Goal: Task Accomplishment & Management: Manage account settings

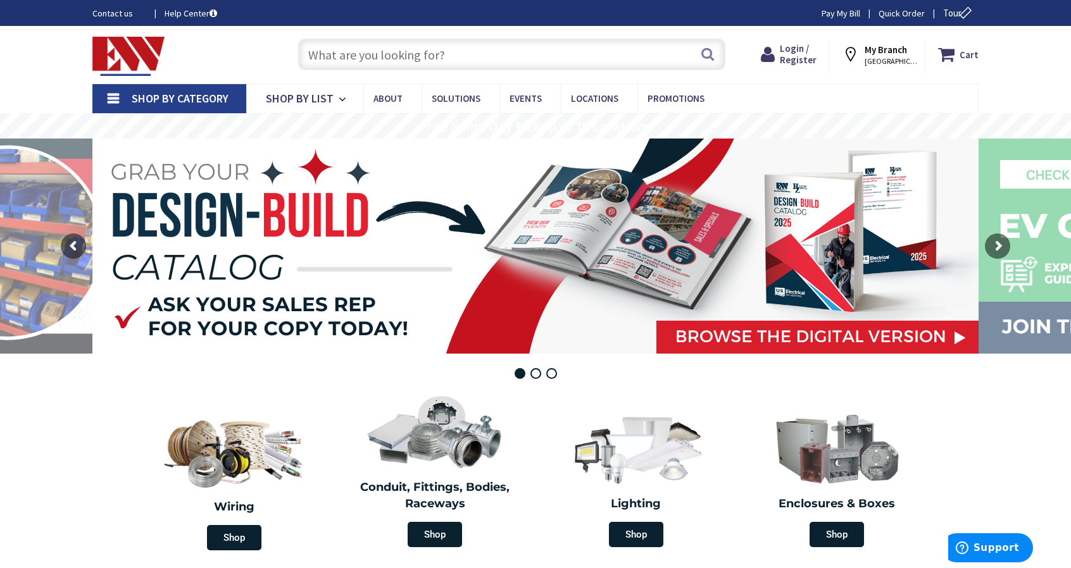
click at [368, 56] on input "text" at bounding box center [511, 55] width 427 height 32
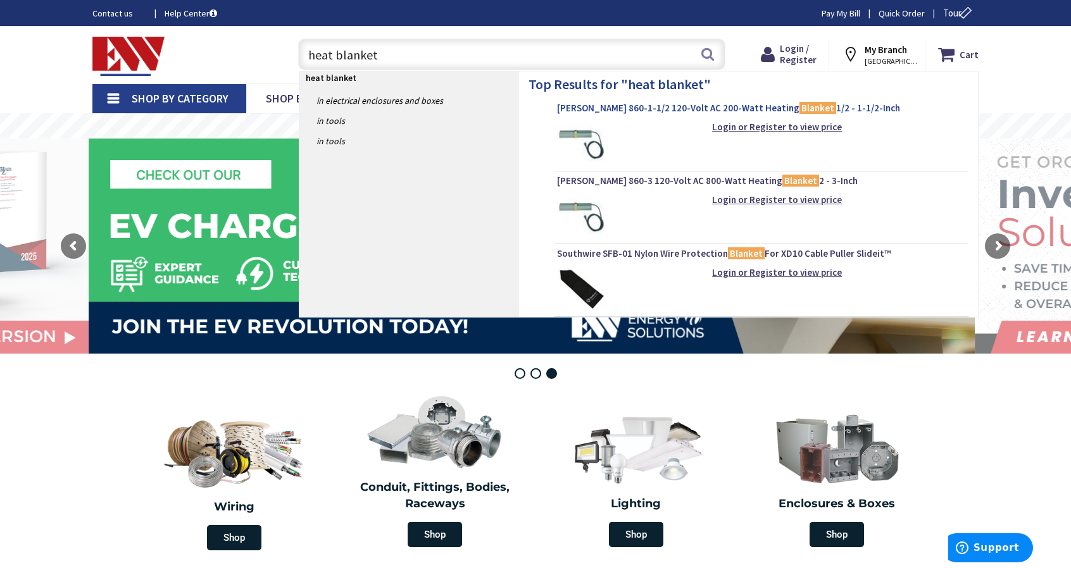
type input "heat blanket"
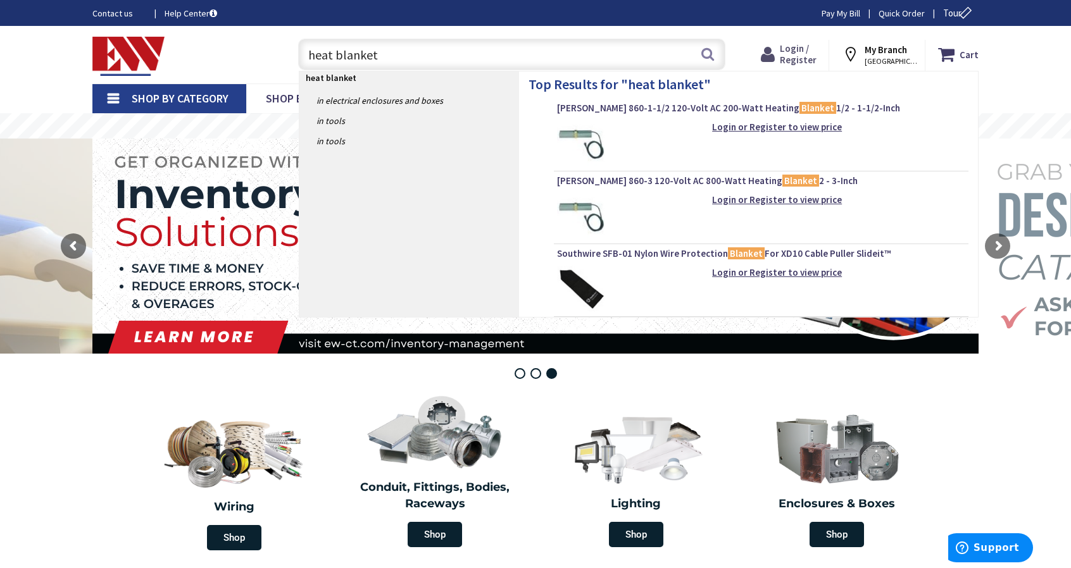
click at [808, 56] on span "Login / Register" at bounding box center [798, 53] width 37 height 23
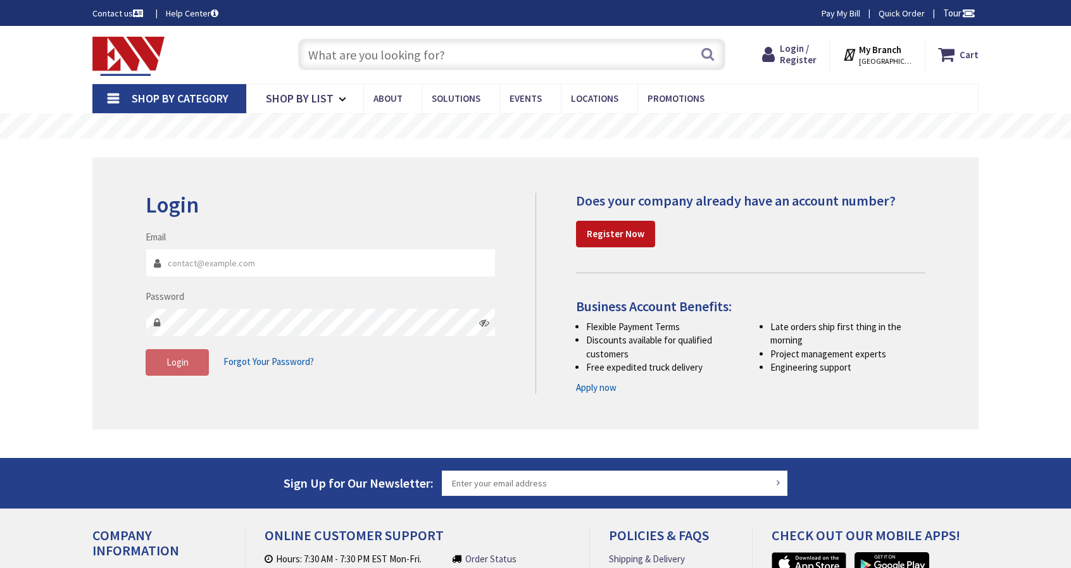
type input "[PERSON_NAME][GEOGRAPHIC_DATA], [GEOGRAPHIC_DATA]"
click at [251, 267] on input "Email" at bounding box center [321, 263] width 350 height 28
type input "healdelectricllc@yahoo.com"
click at [176, 363] on span "Login" at bounding box center [177, 362] width 22 height 12
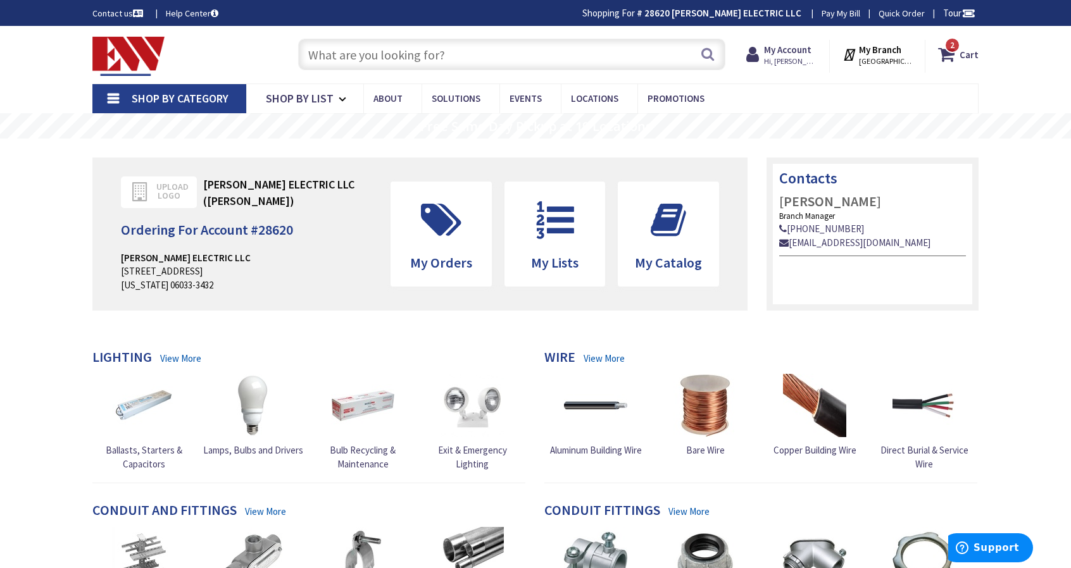
click at [434, 56] on input "text" at bounding box center [511, 55] width 427 height 32
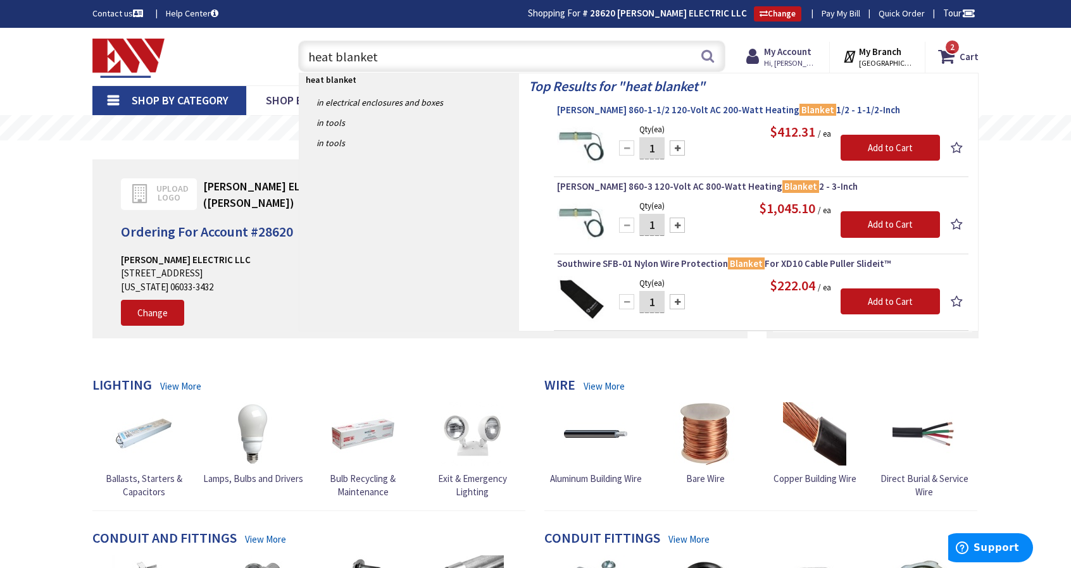
type input "heat blanket"
click at [606, 111] on span "Greenlee 860-1-1/2 120-Volt AC 200-Watt Heating Blanket 1/2 - 1-1/2-Inch" at bounding box center [761, 110] width 408 height 13
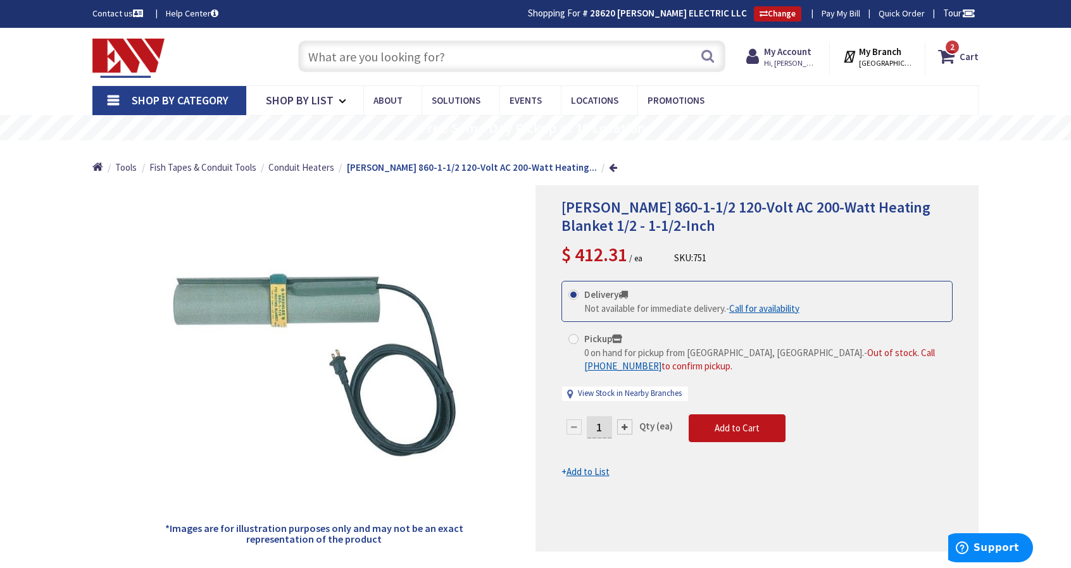
click at [604, 470] on u "Add to List" at bounding box center [588, 472] width 43 height 12
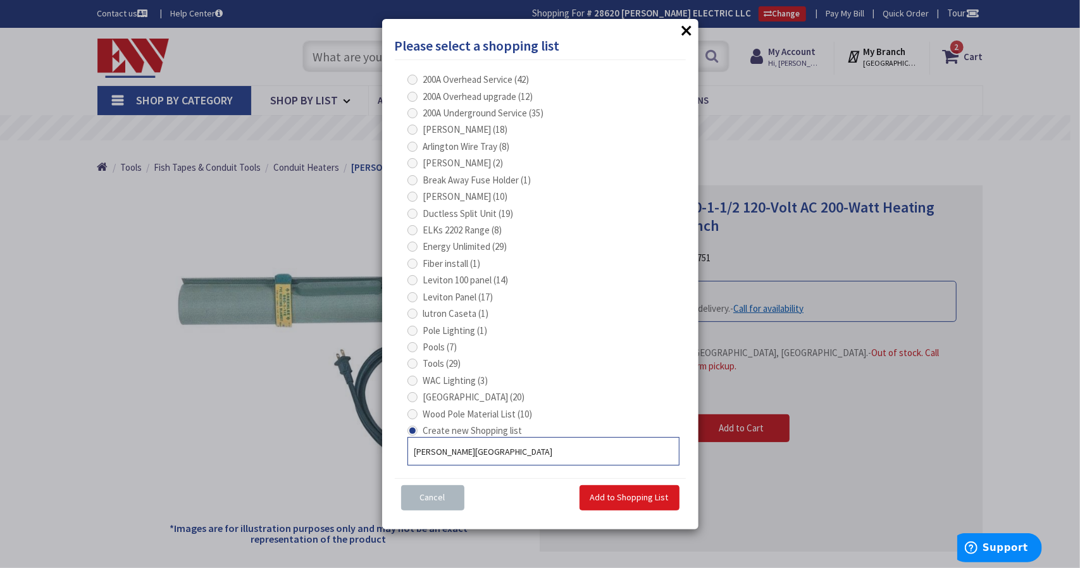
type input "Cavanna Farm"
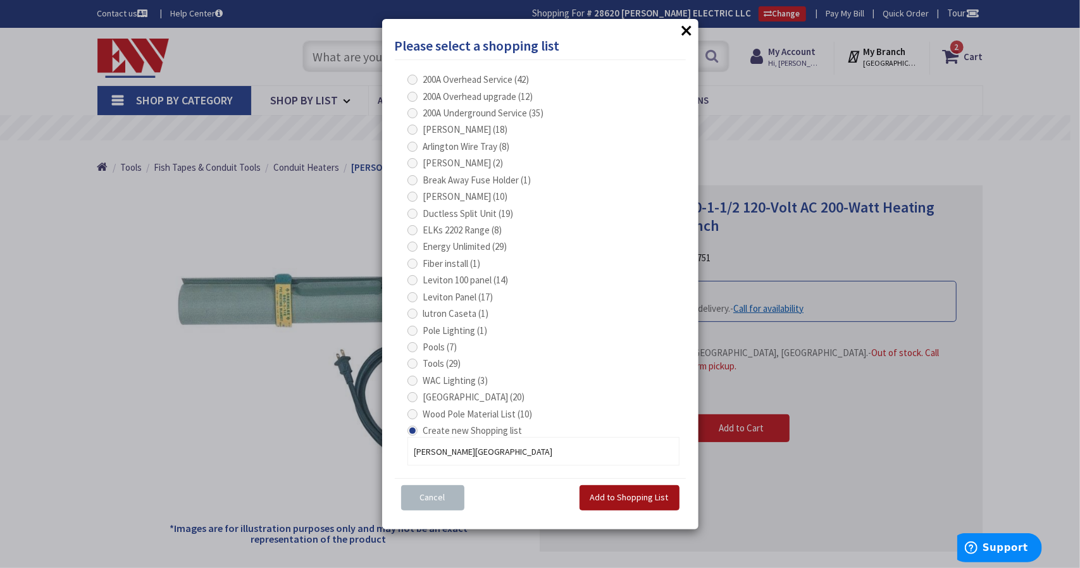
click at [627, 501] on span "Add to Shopping List" at bounding box center [630, 497] width 78 height 11
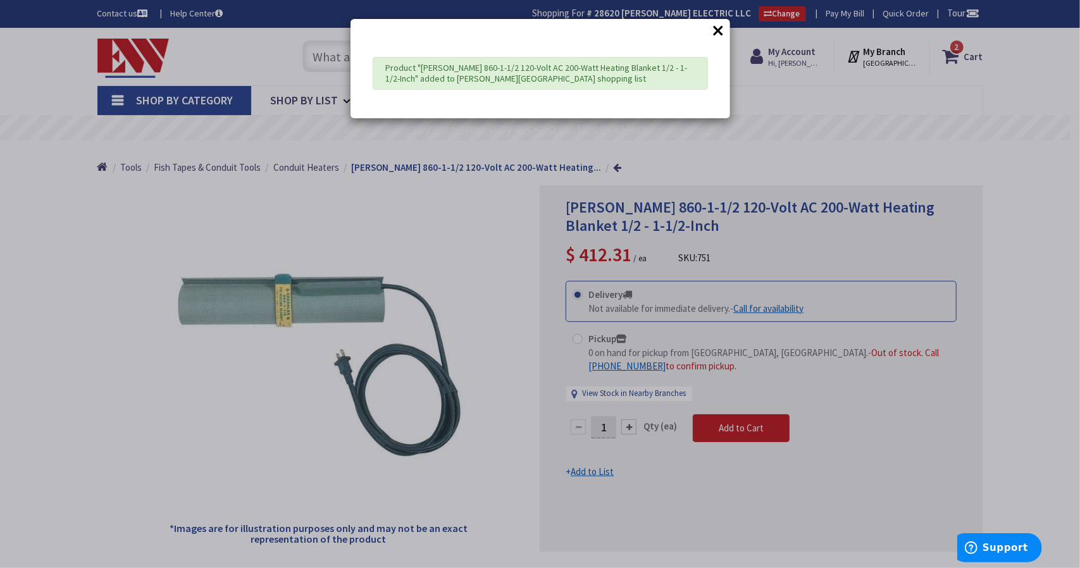
click at [718, 31] on button "×" at bounding box center [719, 30] width 19 height 19
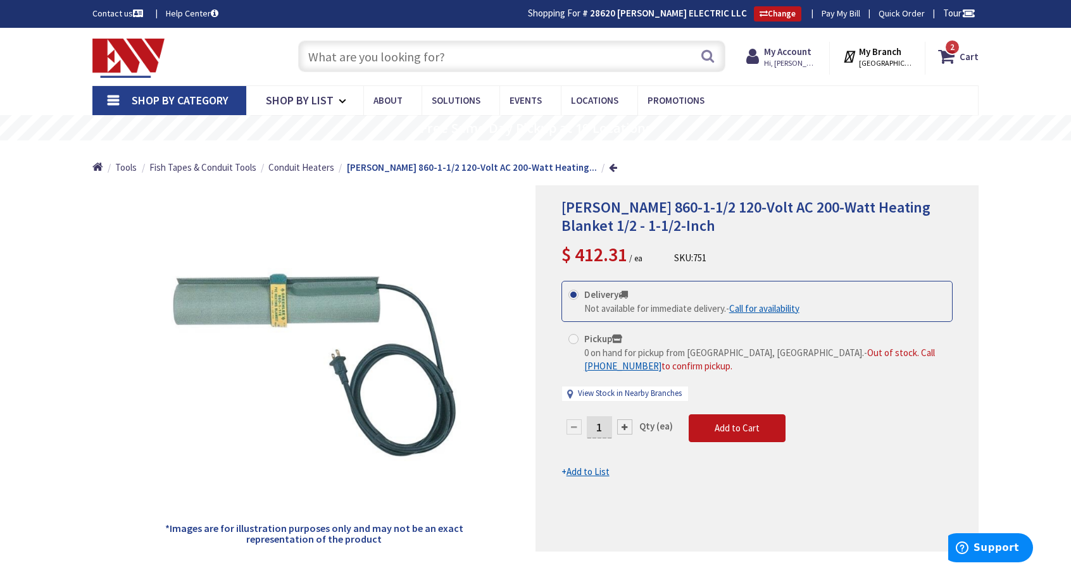
click at [396, 59] on input "text" at bounding box center [511, 57] width 427 height 32
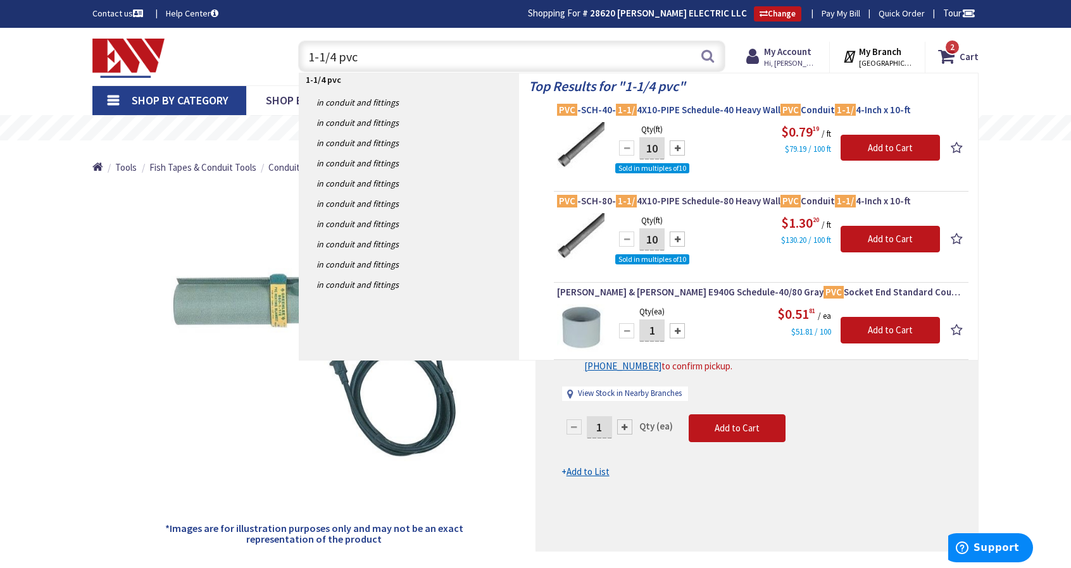
type input "1-1/4 pvc"
click at [651, 107] on span "PVC -SCH-40- 1-1/ 4X10-PIPE Schedule-40 Heavy Wall PVC Conduit 1-1/ 4-Inch x 10…" at bounding box center [761, 110] width 408 height 13
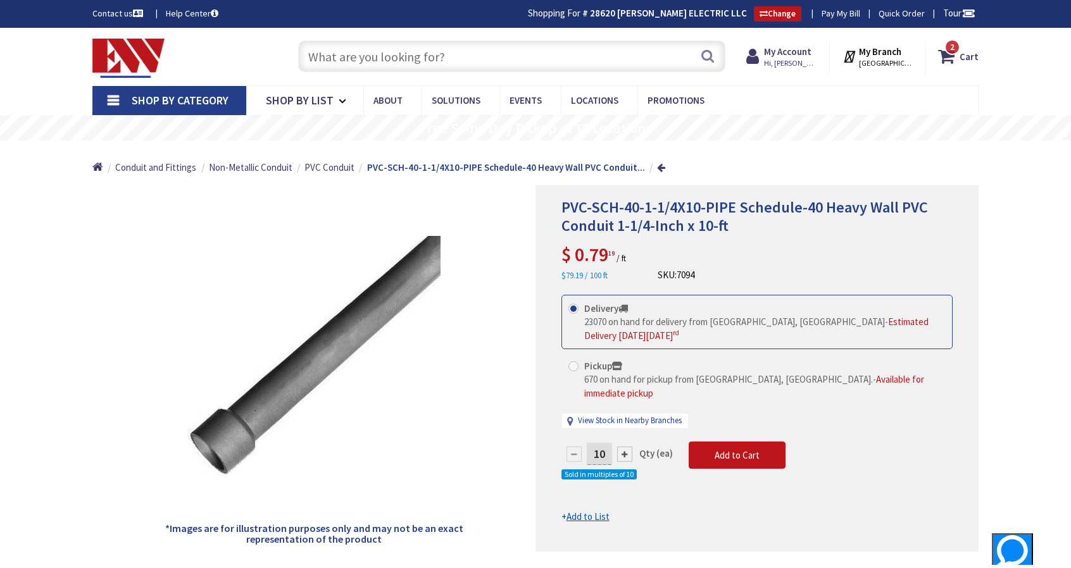
click at [604, 443] on input "10" at bounding box center [599, 454] width 25 height 22
type input "1"
type input "40"
click at [586, 502] on form "This product is Discontinued Delivery 23070 on hand for delivery from Middletow…" at bounding box center [756, 409] width 391 height 229
click at [573, 511] on u "Add to List" at bounding box center [588, 517] width 43 height 12
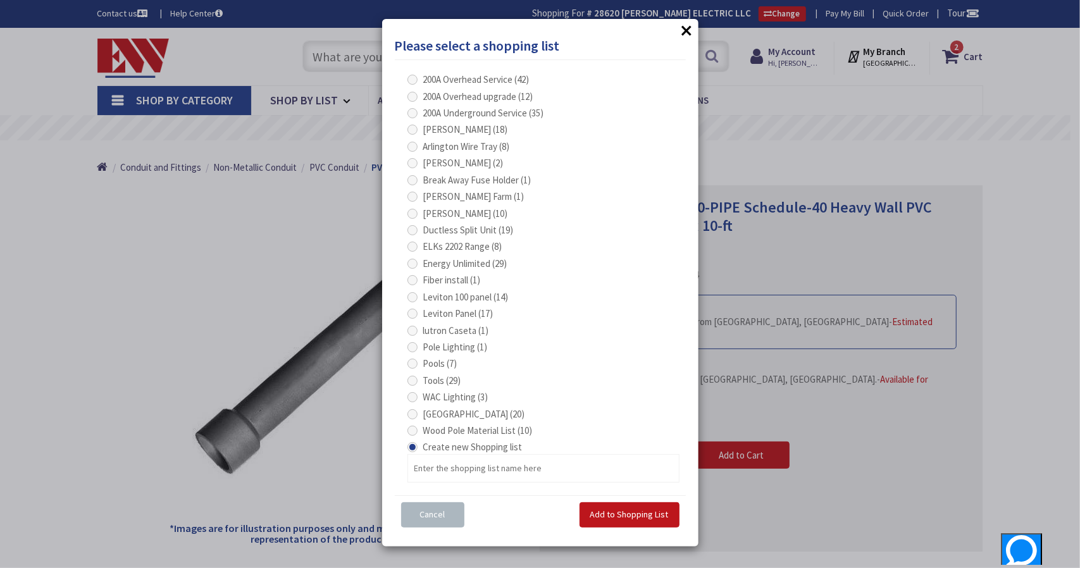
click at [410, 192] on span at bounding box center [413, 197] width 10 height 10
click at [411, 192] on Farm "Cavanna Farm (1)" at bounding box center [415, 196] width 8 height 8
radio Farm "true"
click at [619, 514] on span "Add to Shopping List" at bounding box center [630, 514] width 78 height 11
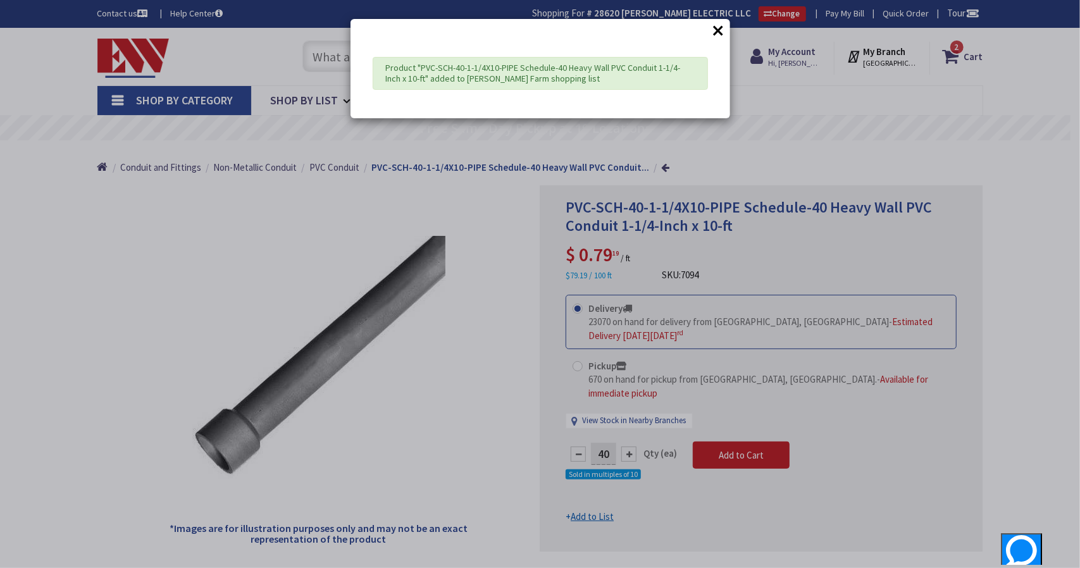
click at [719, 30] on button "×" at bounding box center [719, 30] width 19 height 19
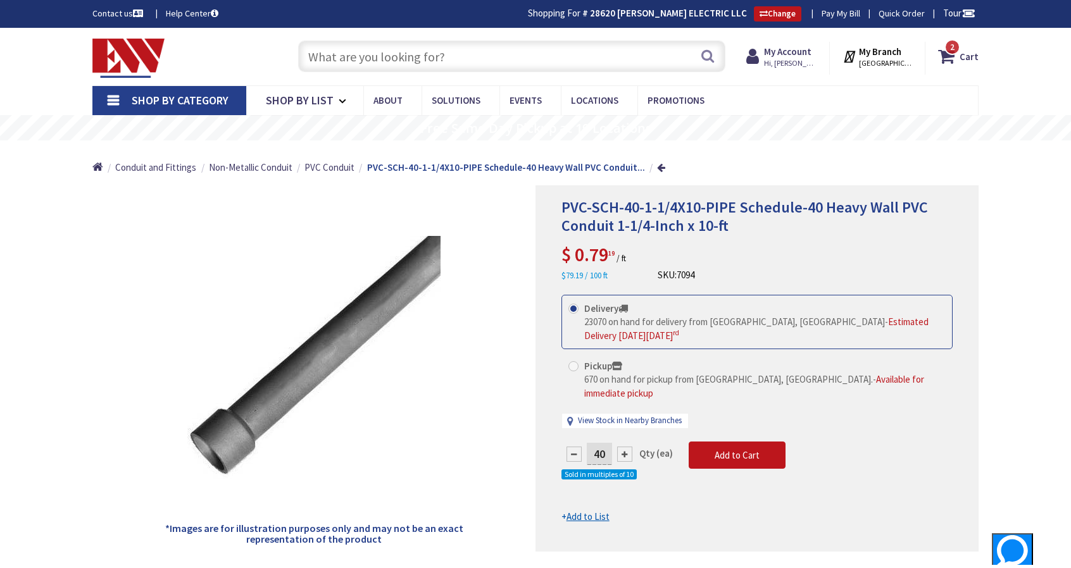
click at [380, 54] on input "text" at bounding box center [511, 57] width 427 height 32
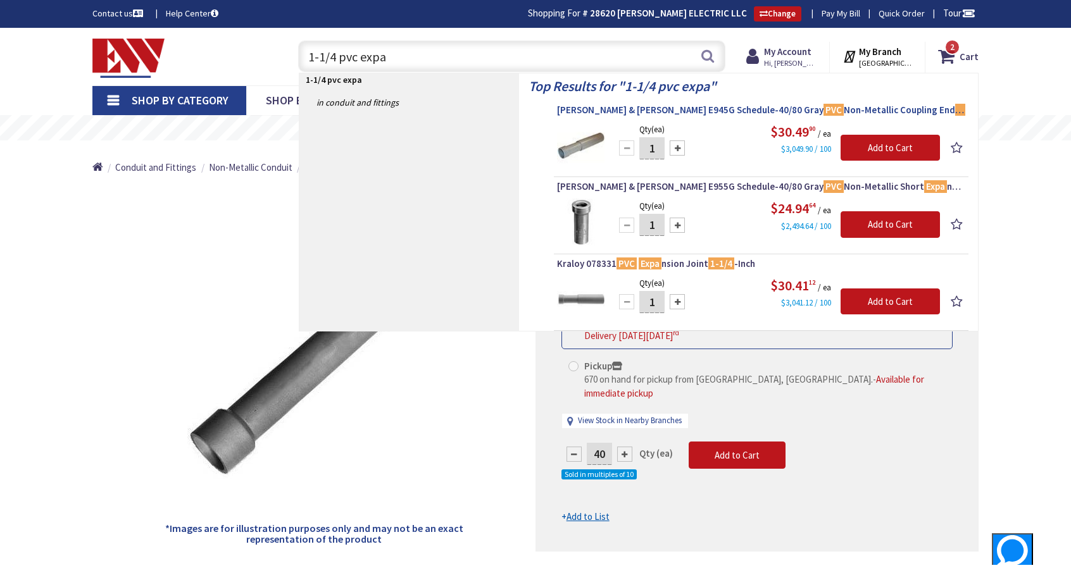
type input "1-1/4 pvc expa"
click at [609, 108] on span "Thomas & Betts E945G Schedule-40/80 Gray PVC Non-Metallic Coupling End Expa nsi…" at bounding box center [761, 110] width 408 height 13
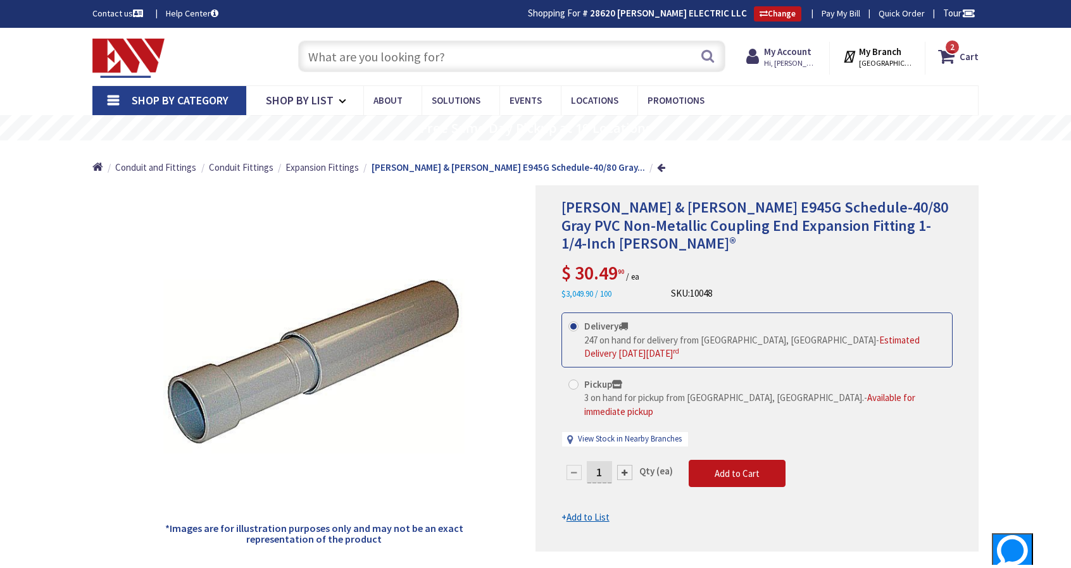
click at [605, 461] on input "1" at bounding box center [599, 472] width 25 height 22
type input "5"
click at [574, 485] on form "This product is Discontinued Delivery 247 on hand for delivery from Middletown,…" at bounding box center [756, 418] width 391 height 211
click at [578, 511] on u "Add to List" at bounding box center [588, 517] width 43 height 12
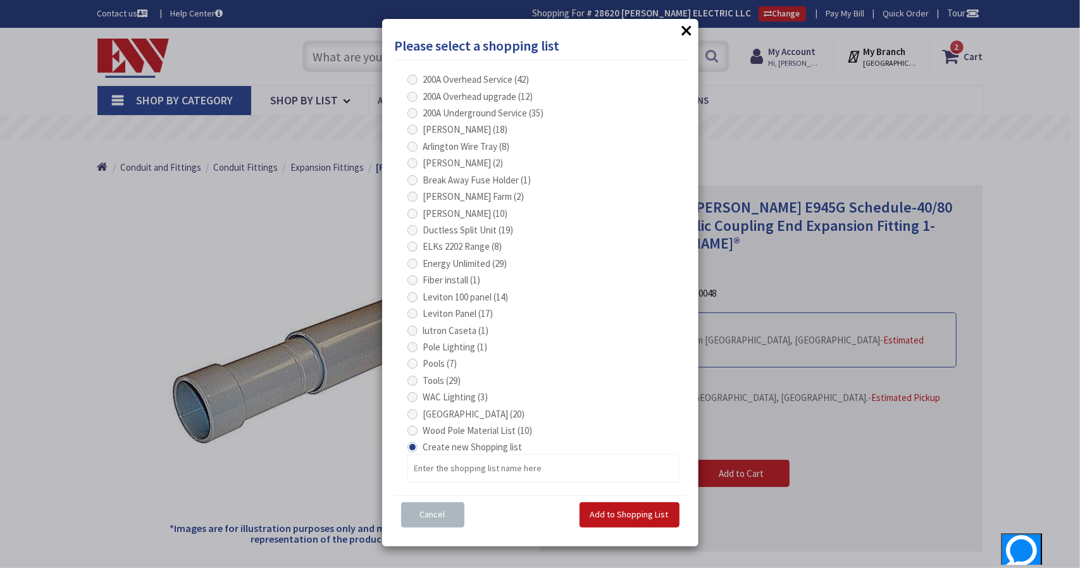
click at [413, 198] on span at bounding box center [413, 197] width 10 height 10
click at [413, 198] on Farm "Cavanna Farm (2)" at bounding box center [415, 196] width 8 height 8
radio Farm "true"
click at [623, 512] on span "Add to Shopping List" at bounding box center [630, 514] width 78 height 11
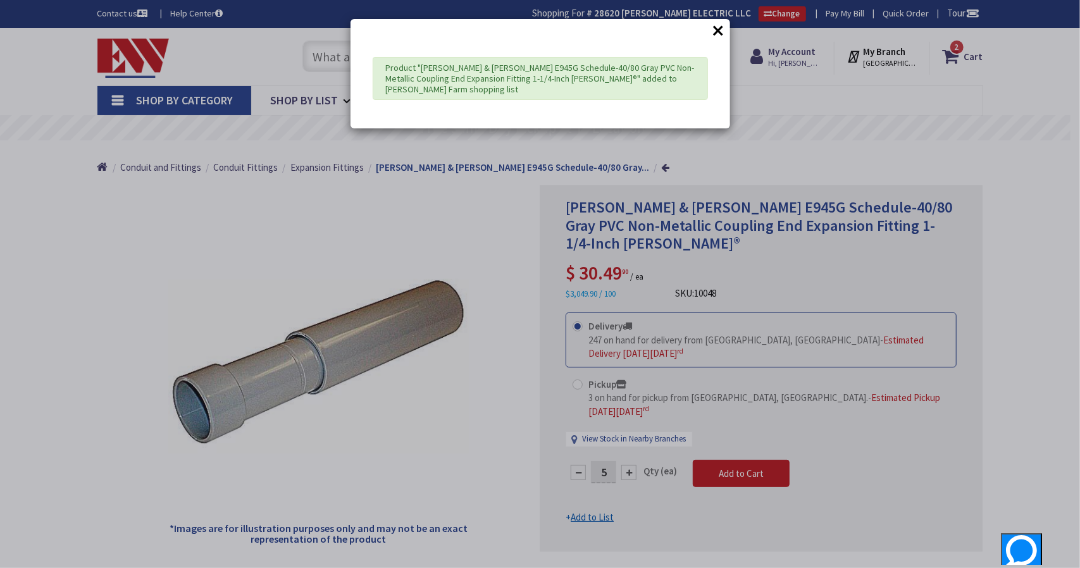
click at [722, 30] on button "×" at bounding box center [719, 30] width 19 height 19
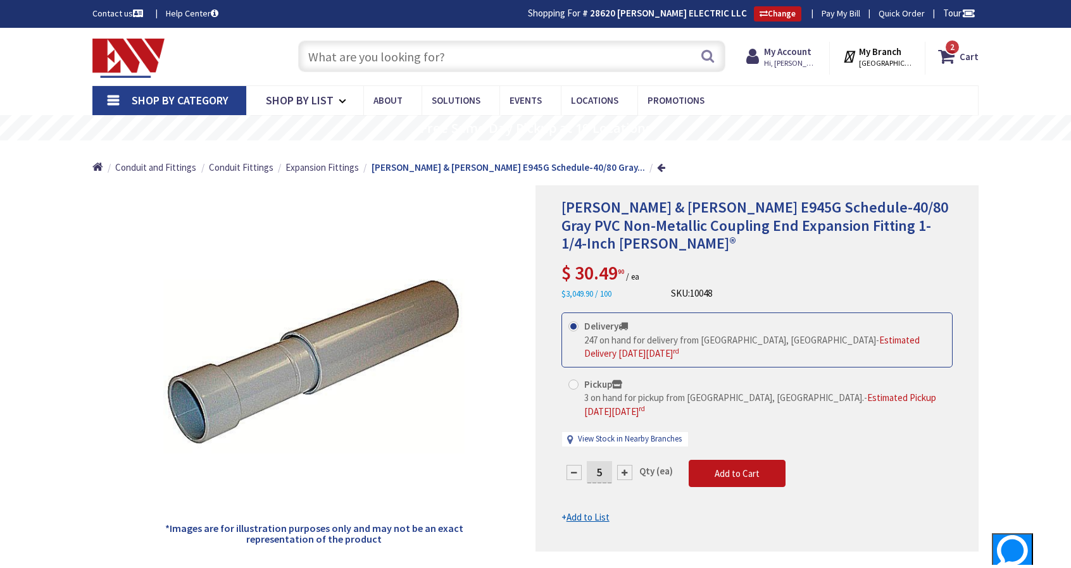
click at [422, 58] on input "text" at bounding box center [511, 57] width 427 height 32
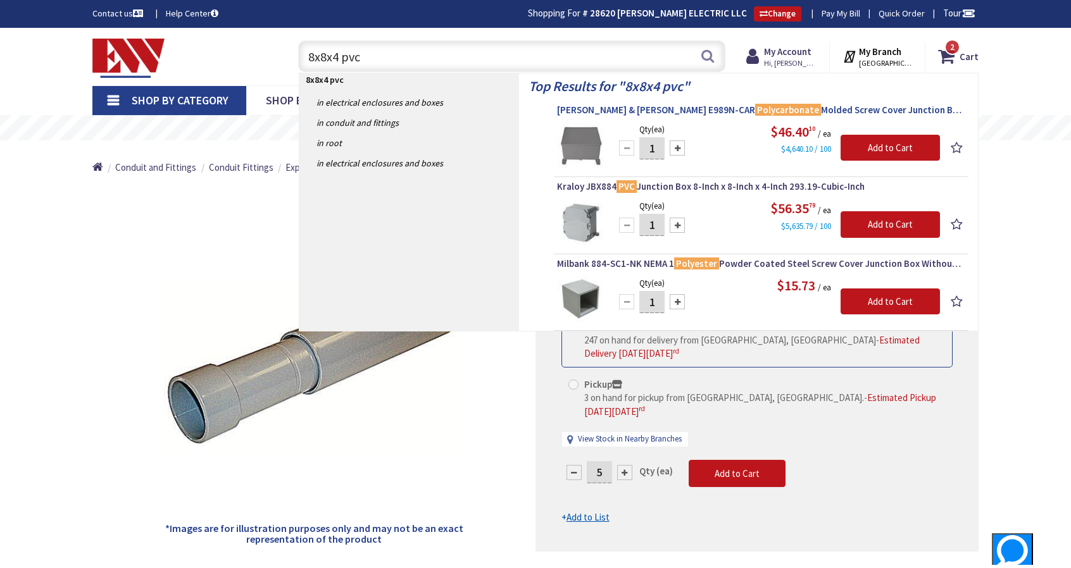
type input "8x8x4 pvc"
click at [750, 108] on span "Thomas & Betts E989N-CAR Polycarbonate Molded Screw Cover Junction Box 8-Inch x…" at bounding box center [761, 110] width 408 height 13
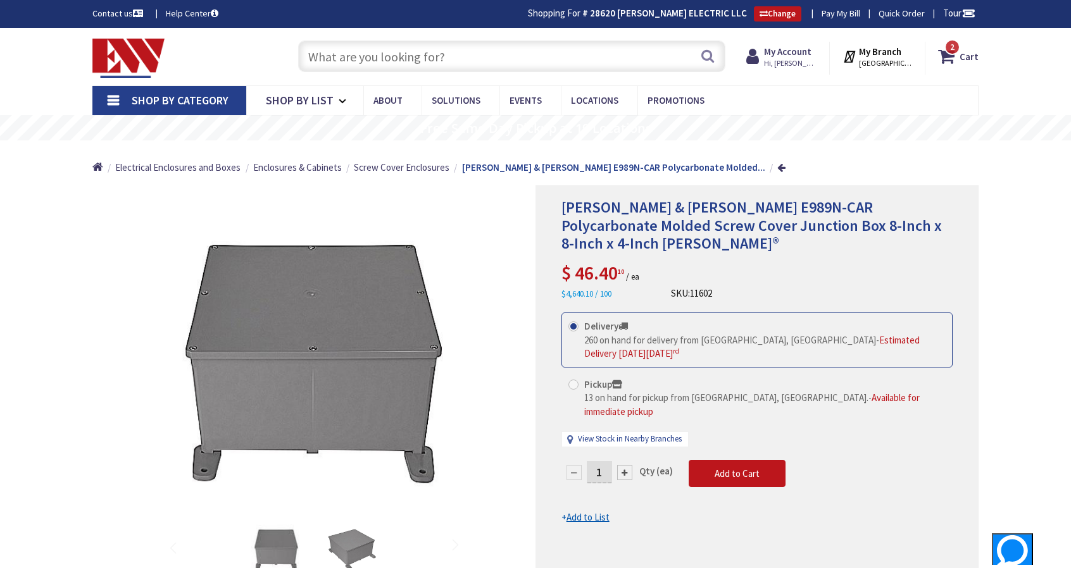
click at [627, 465] on div at bounding box center [624, 472] width 15 height 15
click at [627, 439] on div at bounding box center [757, 403] width 442 height 435
click at [627, 465] on div at bounding box center [624, 472] width 15 height 15
type input "3"
click at [356, 58] on input "text" at bounding box center [511, 57] width 427 height 32
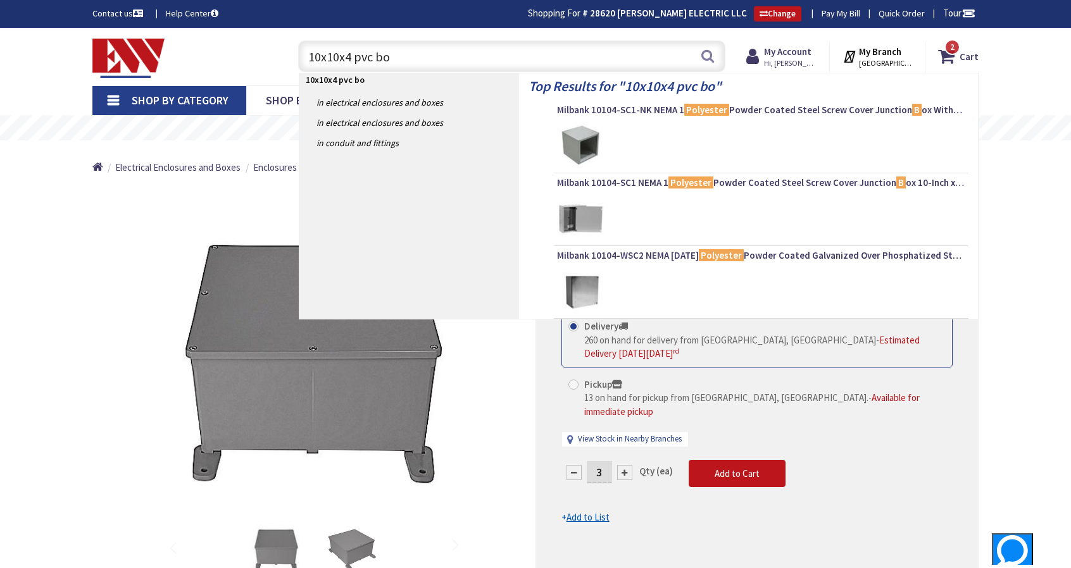
type input "10x10x4 pvc box"
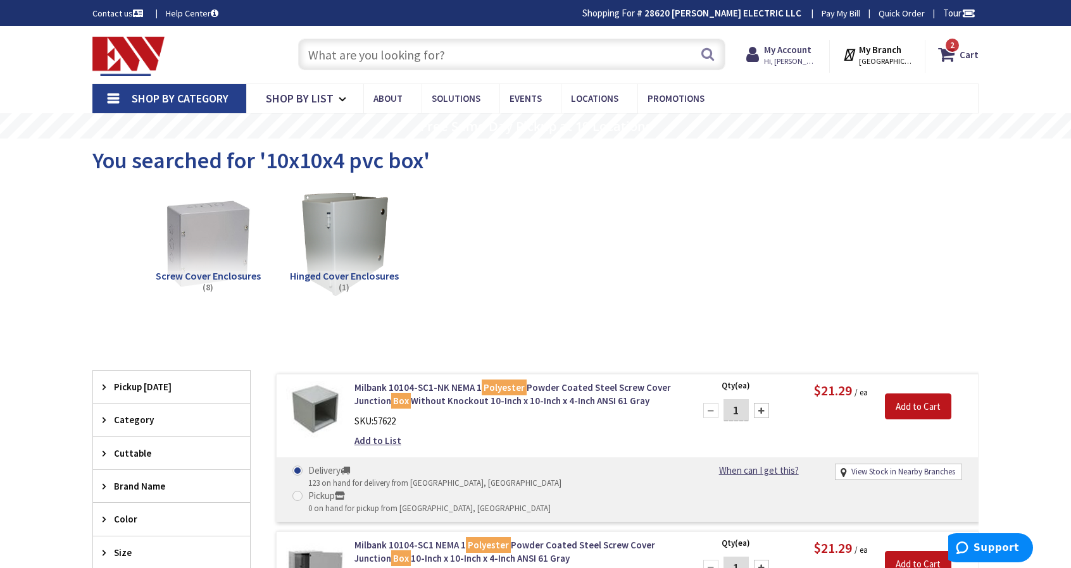
click at [398, 54] on input "text" at bounding box center [511, 55] width 427 height 32
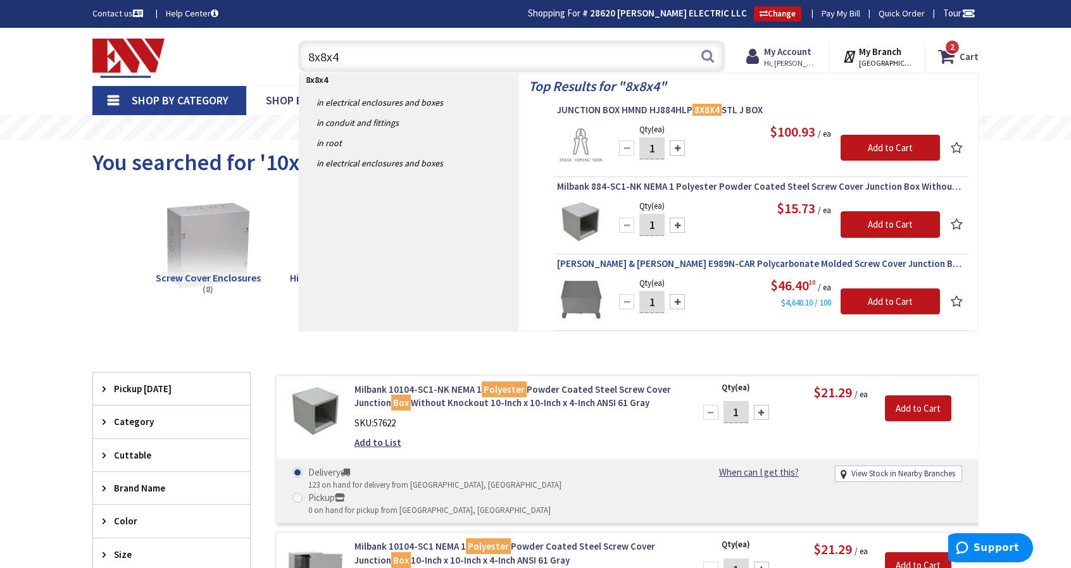
type input "8x8x4"
click at [606, 265] on span "Thomas & Betts E989N-CAR Polycarbonate Molded Screw Cover Junction Box 8-Inch x…" at bounding box center [761, 264] width 408 height 13
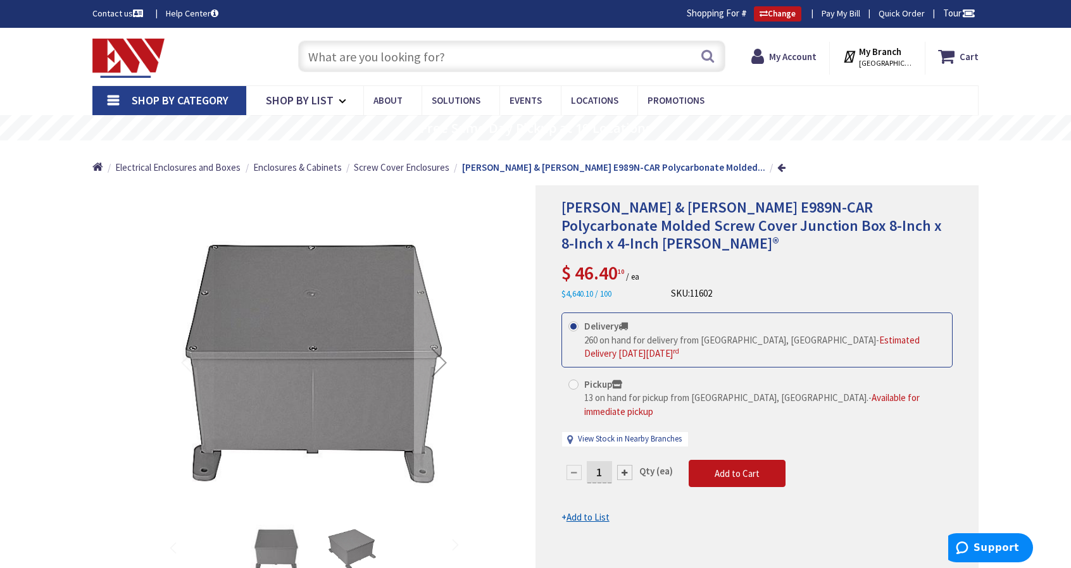
click at [629, 465] on div at bounding box center [624, 472] width 15 height 15
click at [625, 465] on div at bounding box center [624, 472] width 15 height 15
type input "3"
click at [580, 511] on u "Add to List" at bounding box center [588, 517] width 43 height 12
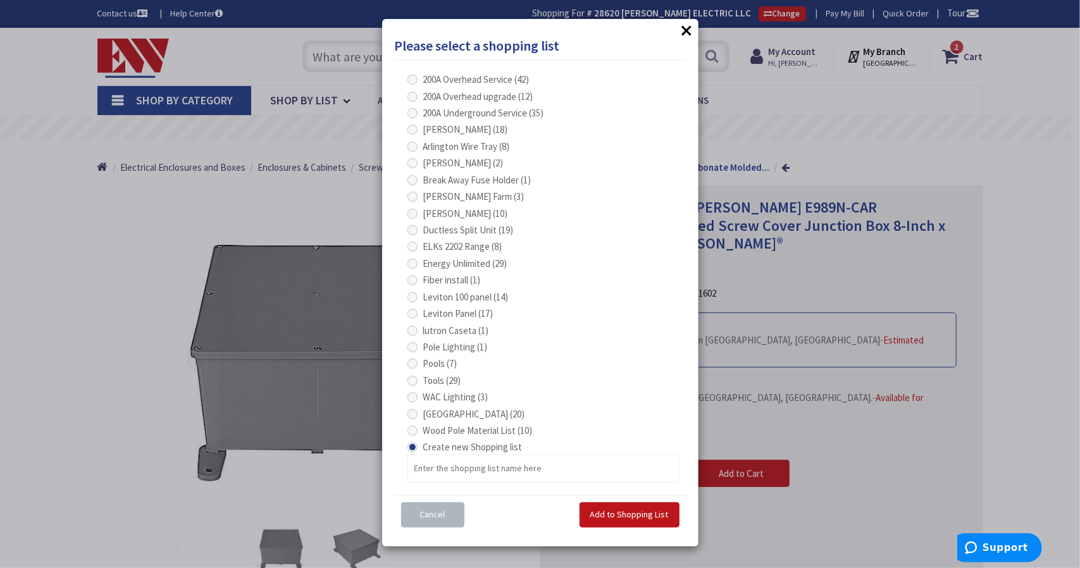
click at [413, 199] on span at bounding box center [413, 197] width 10 height 10
click at [413, 199] on Farm "Cavanna Farm (3)" at bounding box center [415, 196] width 8 height 8
radio Farm "true"
click at [629, 511] on span "Add to Shopping List" at bounding box center [630, 514] width 78 height 11
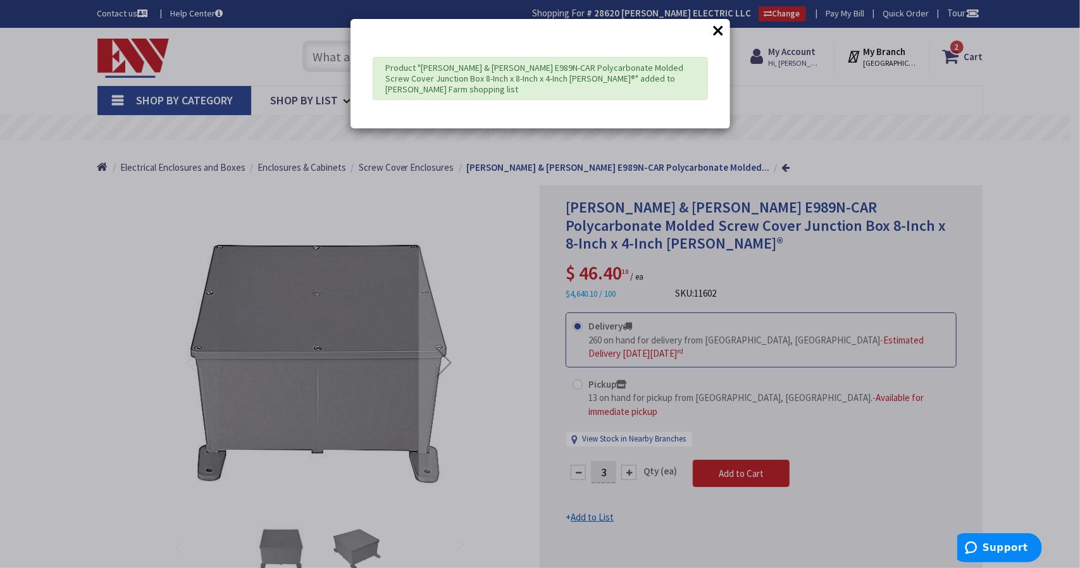
click at [715, 28] on button "×" at bounding box center [719, 30] width 19 height 19
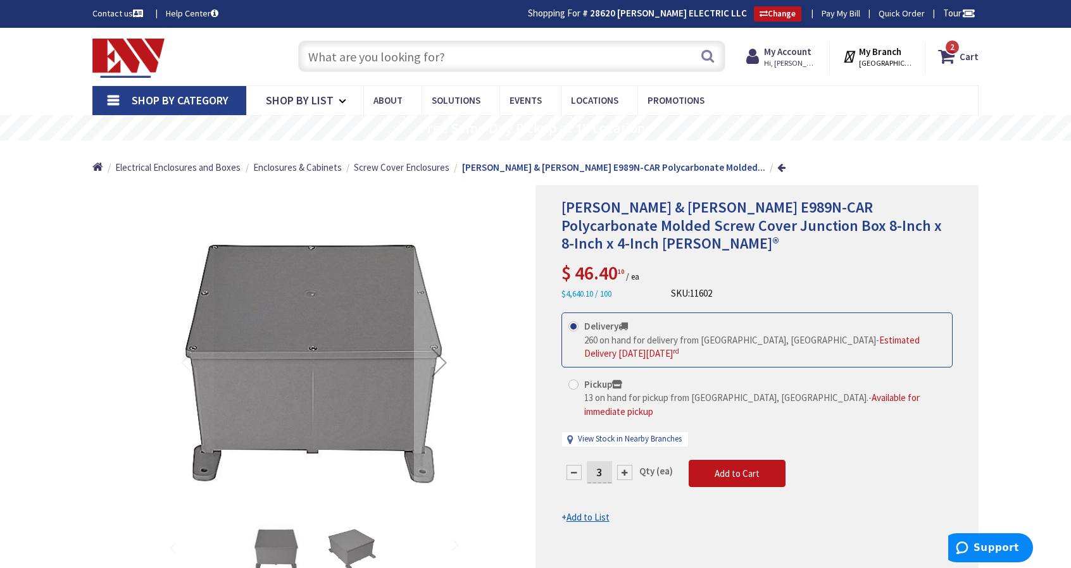
click at [470, 61] on input "text" at bounding box center [511, 57] width 427 height 32
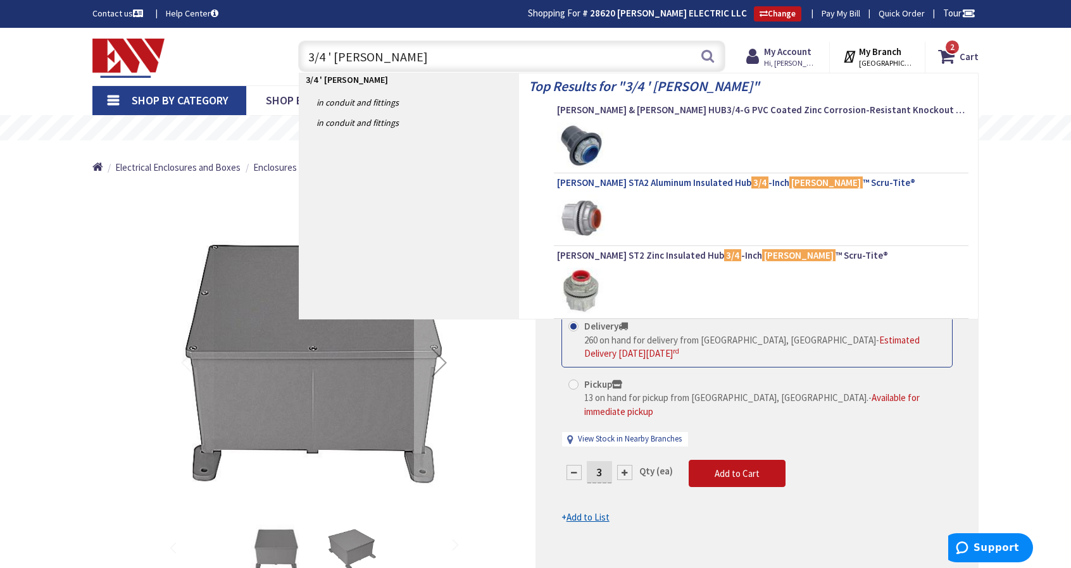
type input "3/4 ' myers"
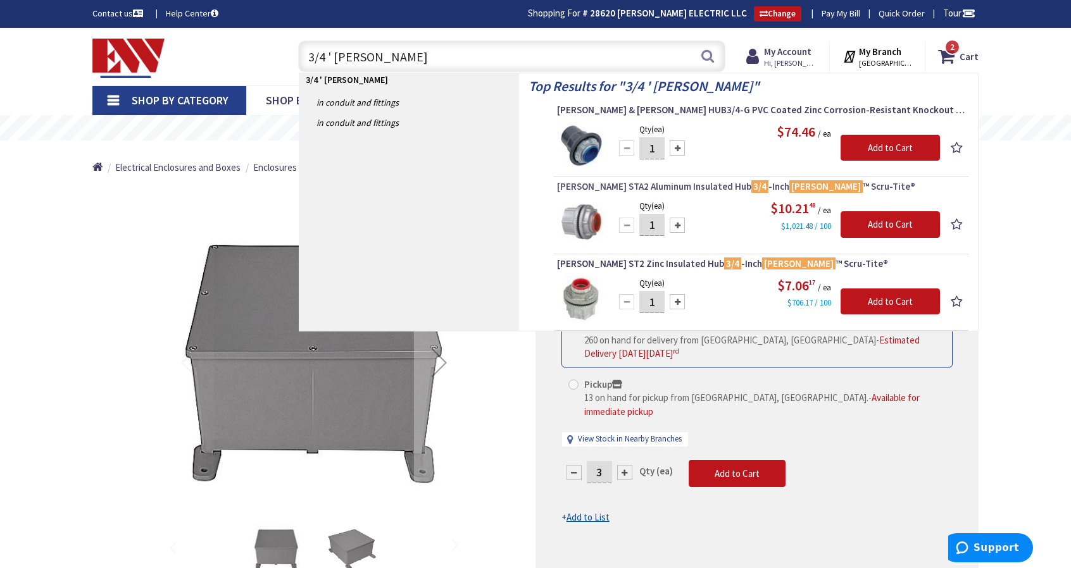
click at [654, 180] on span "Crouse-Hinds STA2 Aluminum Insulated Hub 3/4 -Inch Myers ™ Scru-Tite®" at bounding box center [761, 186] width 408 height 13
click at [591, 265] on span "Crouse-Hinds ST2 Zinc Insulated Hub 3/4 -Inch Myers ™ Scru-Tite®" at bounding box center [761, 264] width 408 height 13
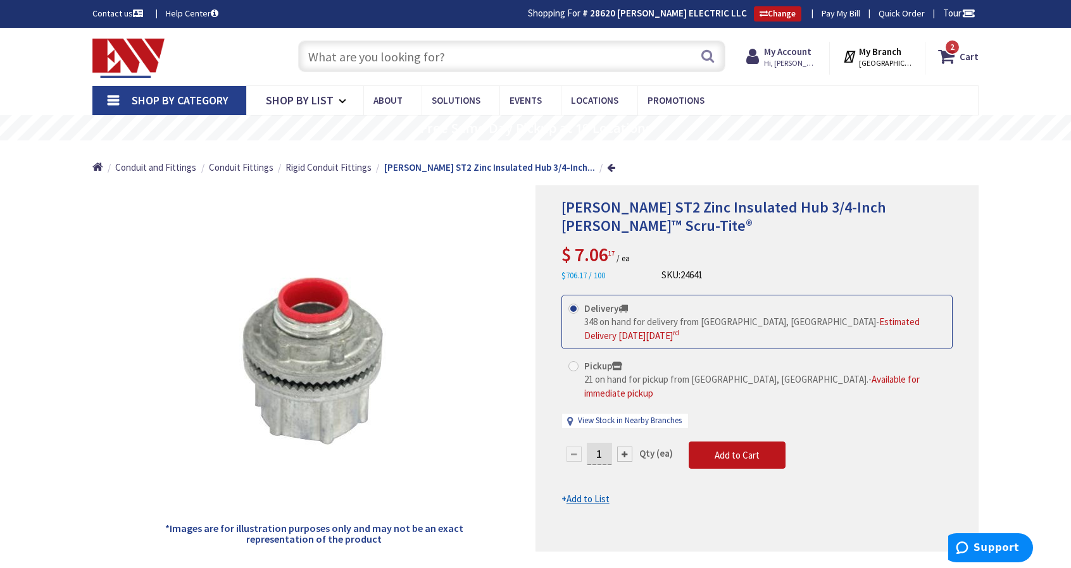
click at [603, 443] on input "1" at bounding box center [599, 454] width 25 height 22
type input "3"
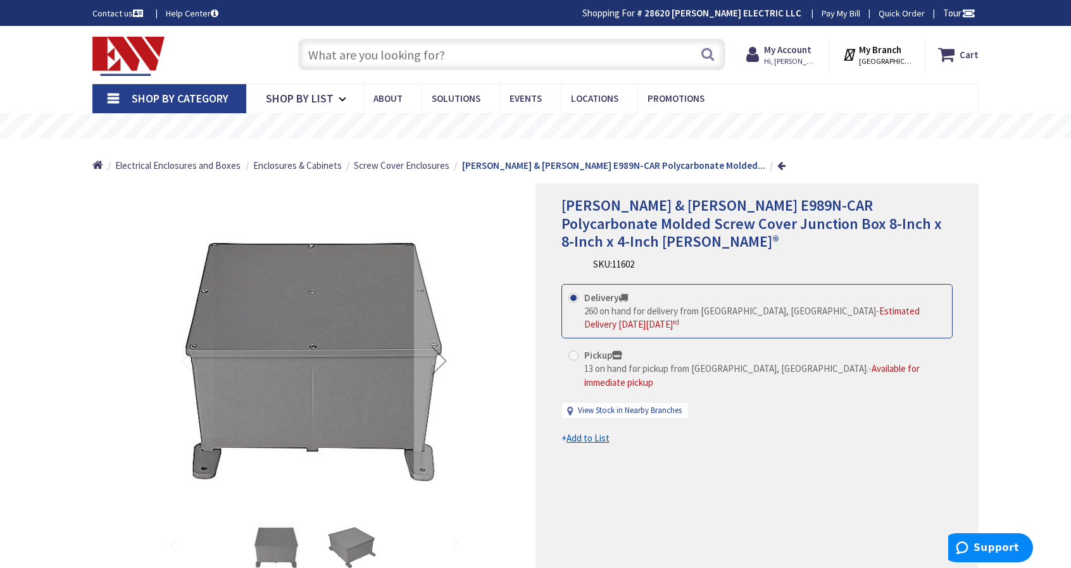
click at [371, 54] on input "text" at bounding box center [511, 55] width 427 height 32
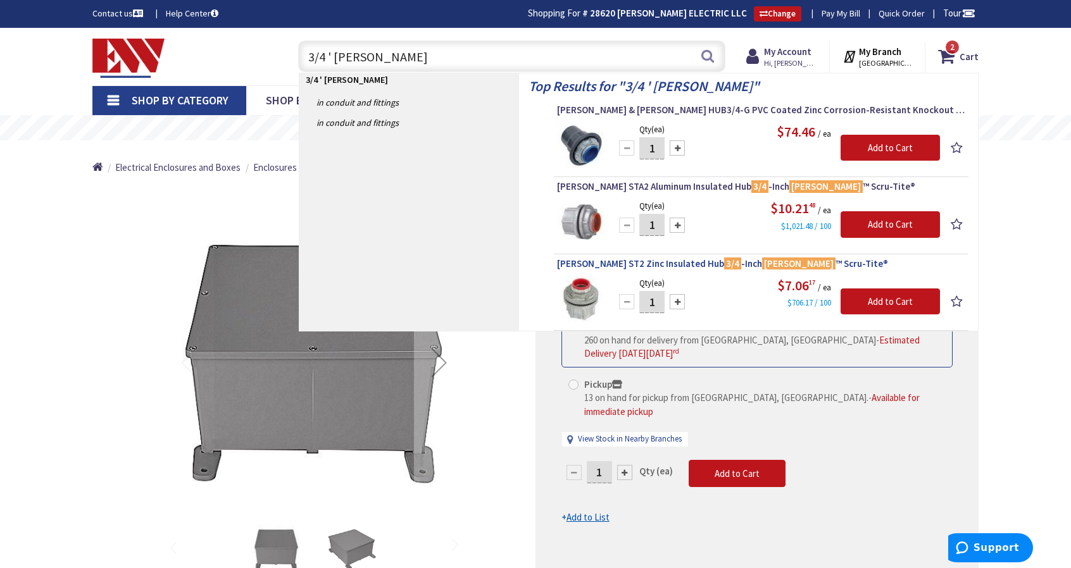
type input "3/4 ' myers"
click at [670, 261] on span "Crouse-Hinds ST2 Zinc Insulated Hub 3/4 -Inch Myers ™ Scru-Tite®" at bounding box center [761, 264] width 408 height 13
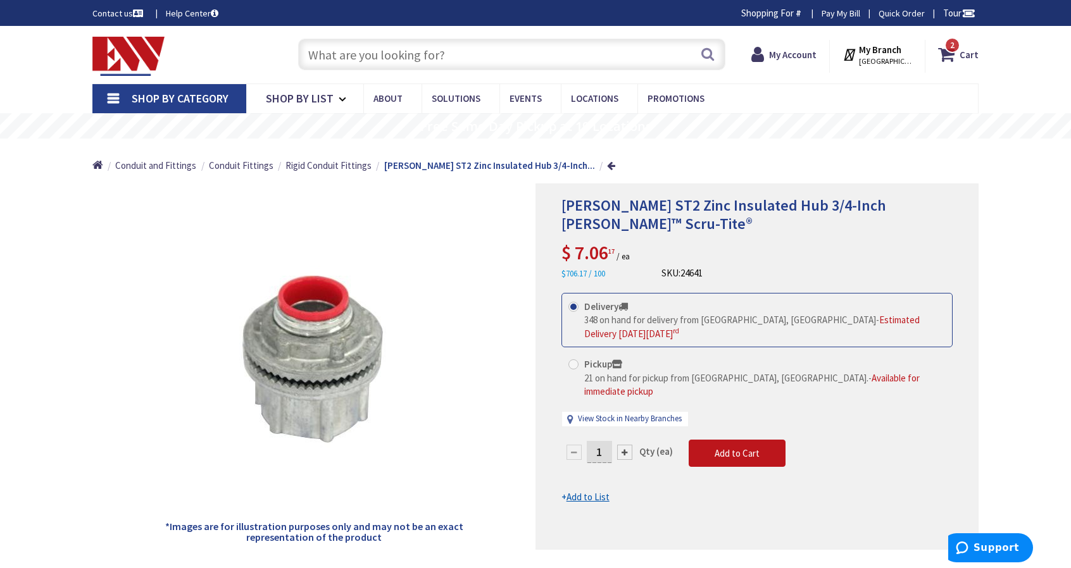
click at [623, 445] on div at bounding box center [624, 452] width 15 height 15
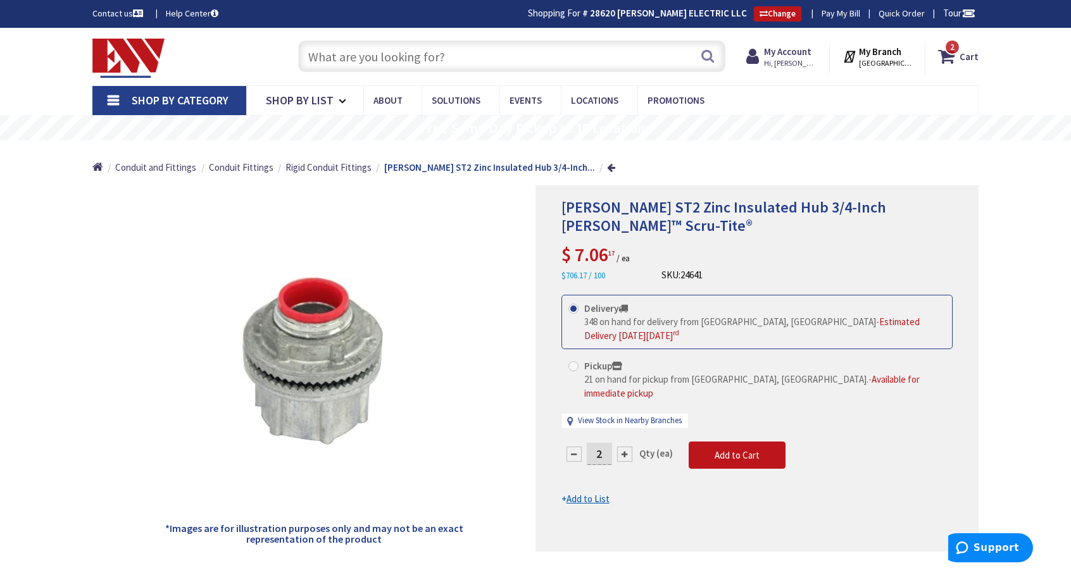
click at [625, 447] on div at bounding box center [624, 454] width 15 height 15
type input "3"
click at [573, 493] on u "Add to List" at bounding box center [588, 499] width 43 height 12
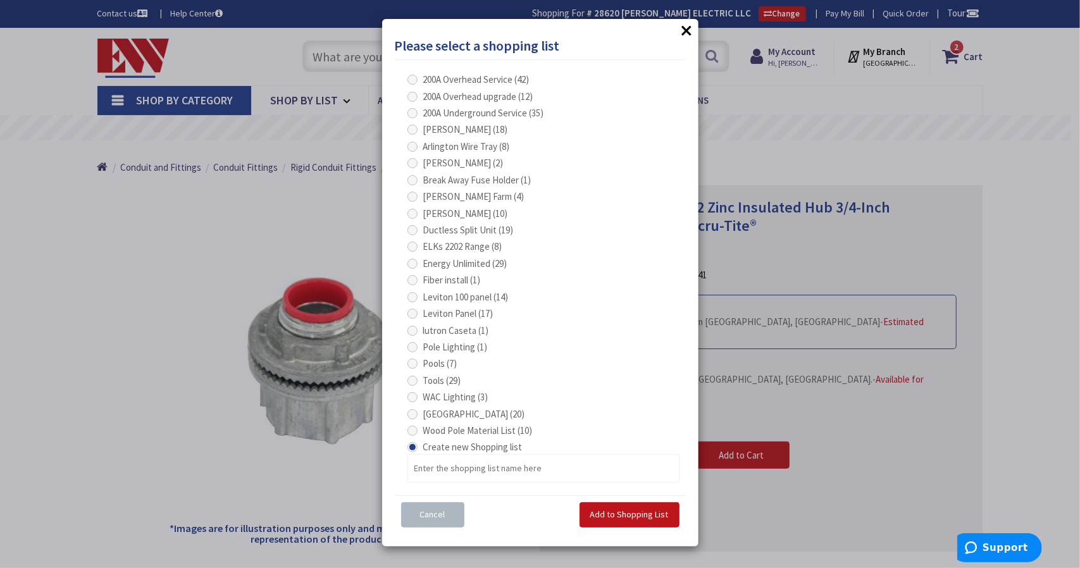
click at [412, 193] on span at bounding box center [413, 197] width 10 height 10
click at [412, 193] on Farm "Cavanna Farm (4)" at bounding box center [415, 196] width 8 height 8
radio Farm "true"
click at [635, 516] on span "Add to Shopping List" at bounding box center [630, 514] width 78 height 11
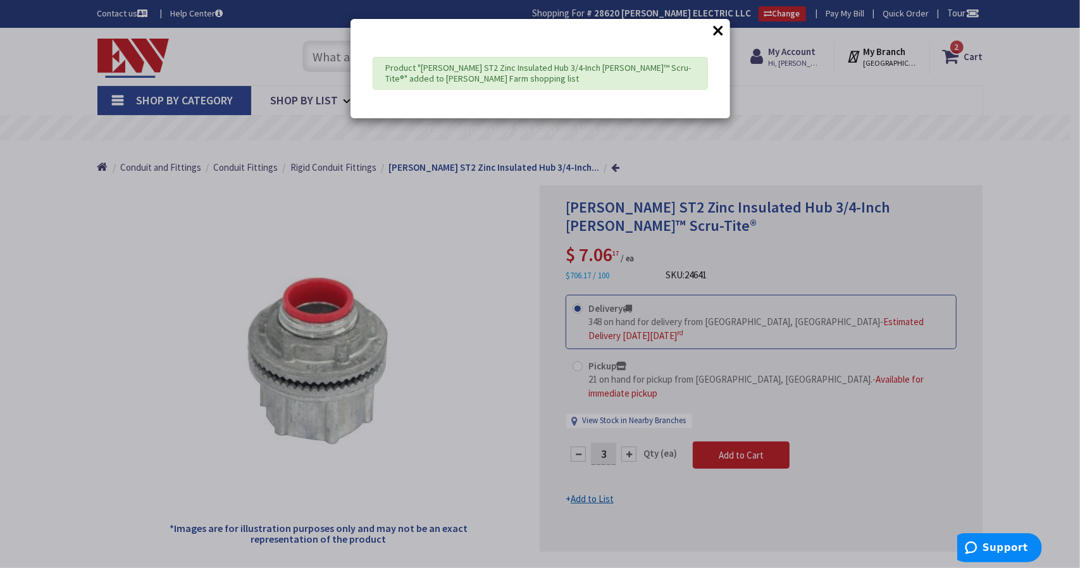
click at [717, 28] on button "×" at bounding box center [719, 30] width 19 height 19
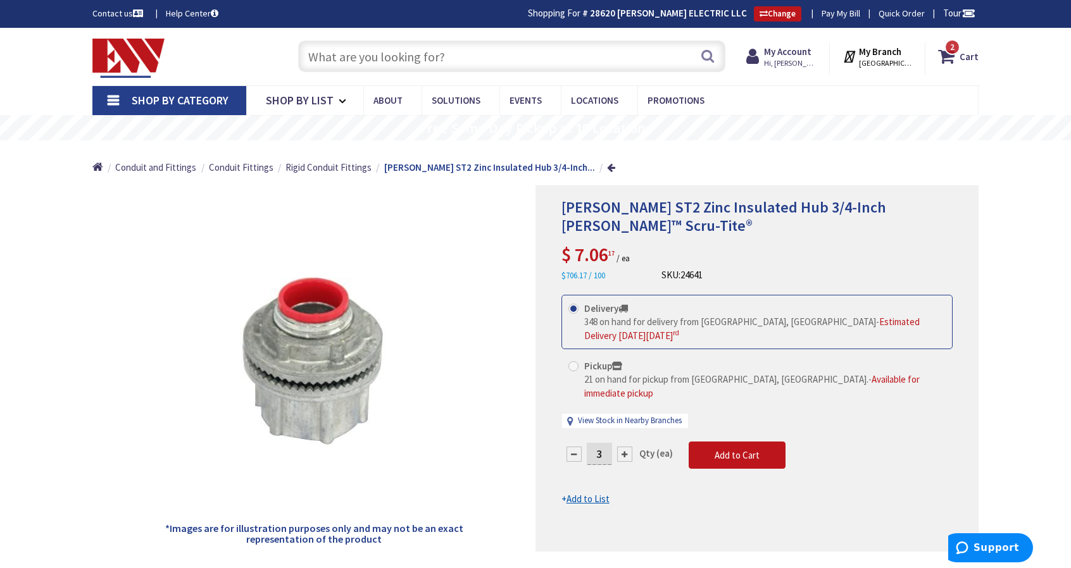
click at [368, 63] on input "text" at bounding box center [511, 57] width 427 height 32
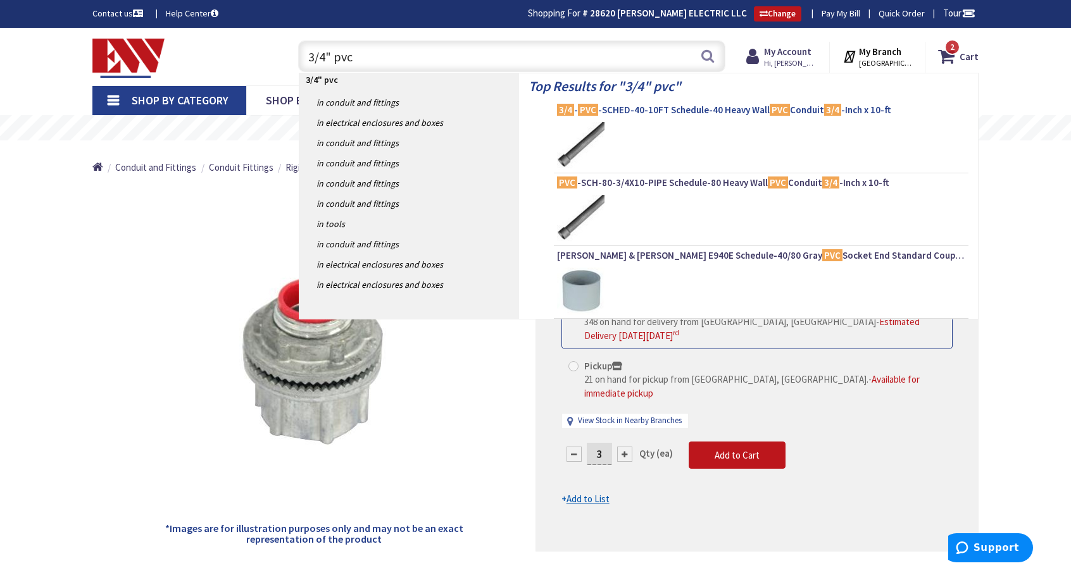
type input "3/4" pvc"
click at [661, 107] on span "3/4 - PVC -SCHED-40-10FT Schedule-40 Heavy Wall PVC Conduit 3/4 -Inch x 10-ft" at bounding box center [761, 110] width 408 height 13
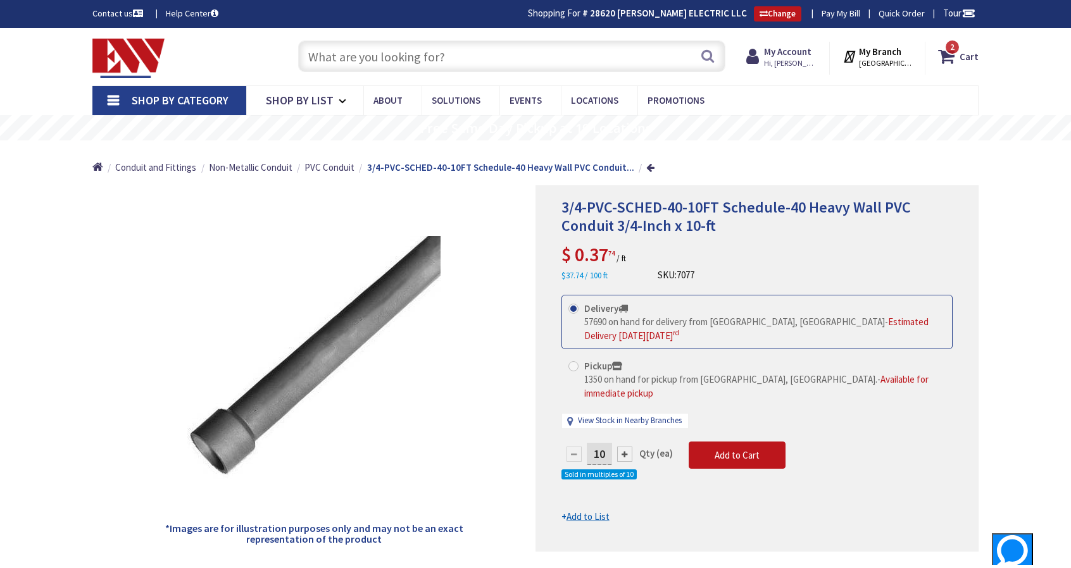
drag, startPoint x: 605, startPoint y: 436, endPoint x: 615, endPoint y: 454, distance: 21.0
click at [606, 443] on input "10" at bounding box center [599, 454] width 25 height 22
type input "1"
type input "40"
click at [583, 501] on form "This product is Discontinued Delivery 57690 on hand for delivery from Middletow…" at bounding box center [756, 409] width 391 height 229
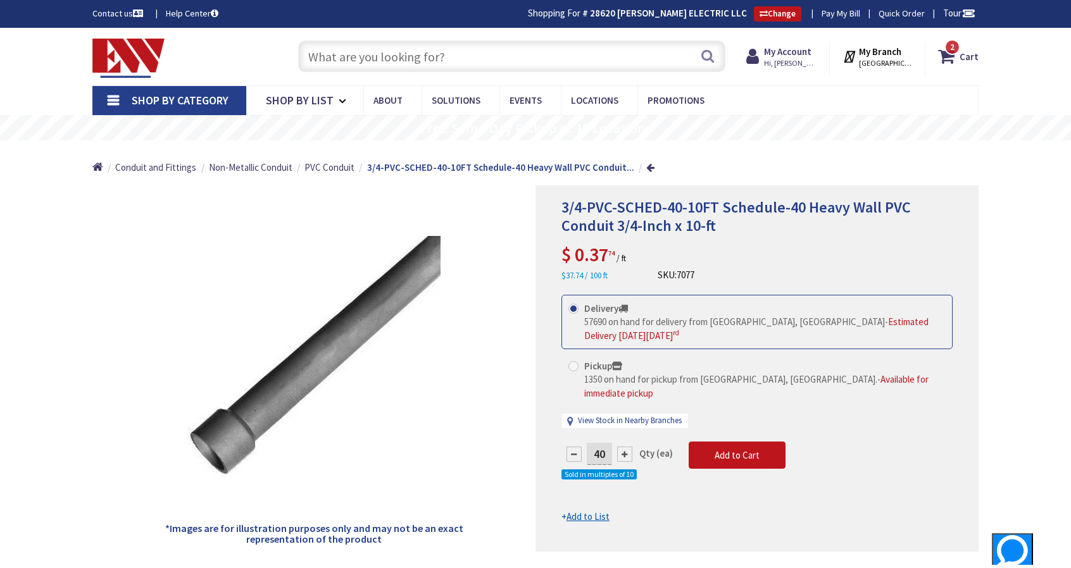
click at [583, 511] on u "Add to List" at bounding box center [588, 517] width 43 height 12
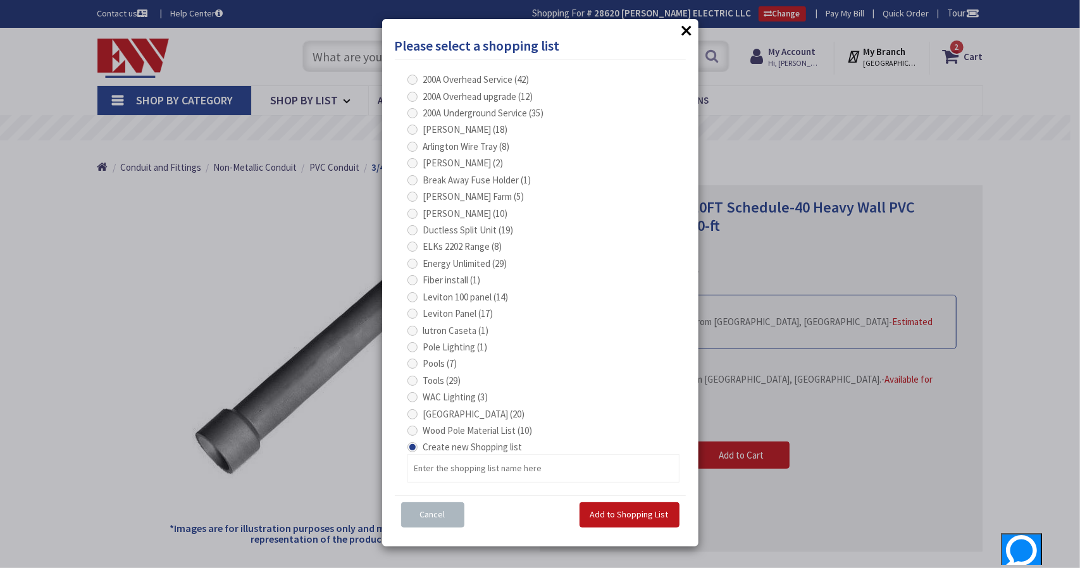
click at [415, 194] on span at bounding box center [413, 197] width 10 height 10
click at [415, 194] on Farm "Cavanna Farm (5)" at bounding box center [415, 196] width 8 height 8
radio Farm "true"
click at [617, 514] on span "Add to Shopping List" at bounding box center [630, 514] width 78 height 11
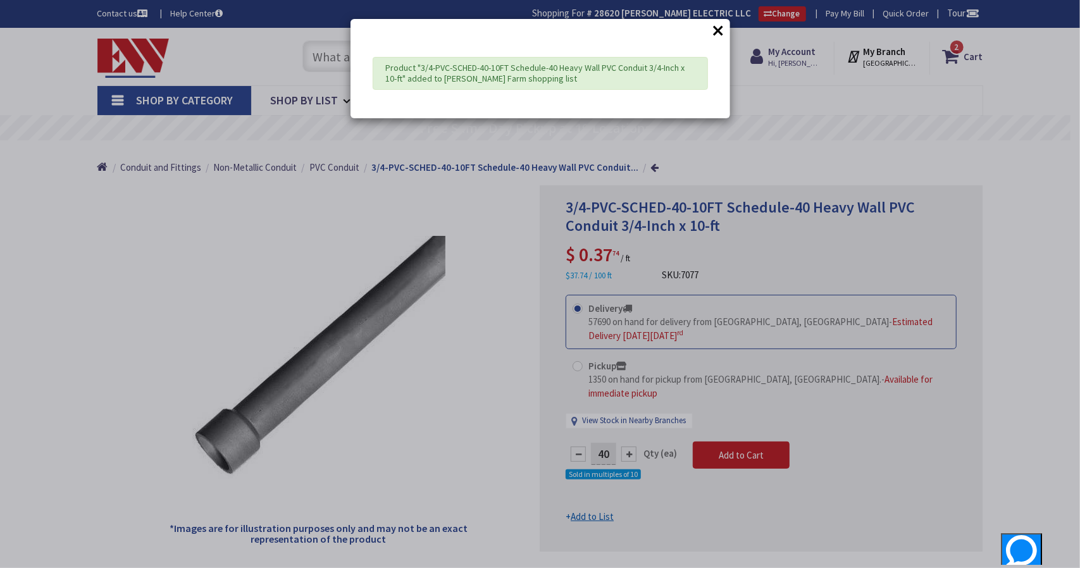
click at [717, 34] on button "×" at bounding box center [719, 30] width 19 height 19
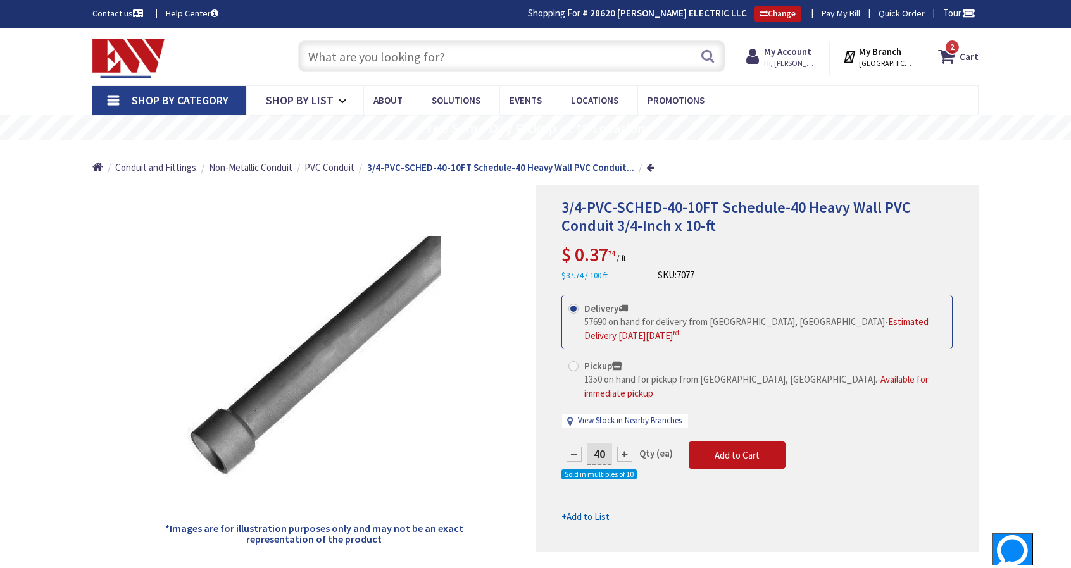
click at [342, 59] on input "text" at bounding box center [511, 57] width 427 height 32
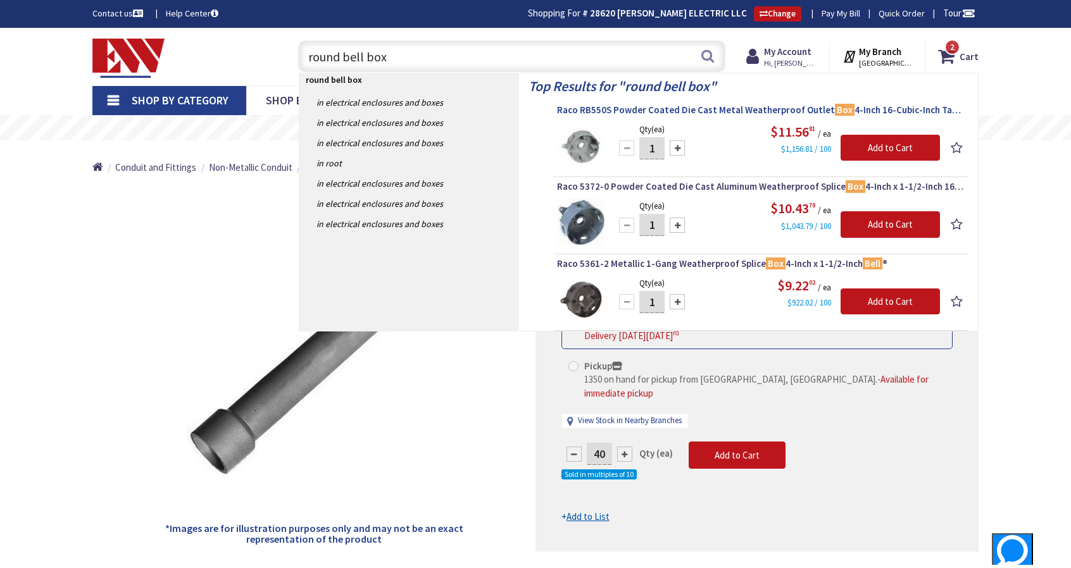
type input "round bell box"
click at [630, 110] on span "Raco RB550S Powder Coated Die Cast Metal Weatherproof Outlet Box 4-Inch 16-Cubi…" at bounding box center [761, 110] width 408 height 13
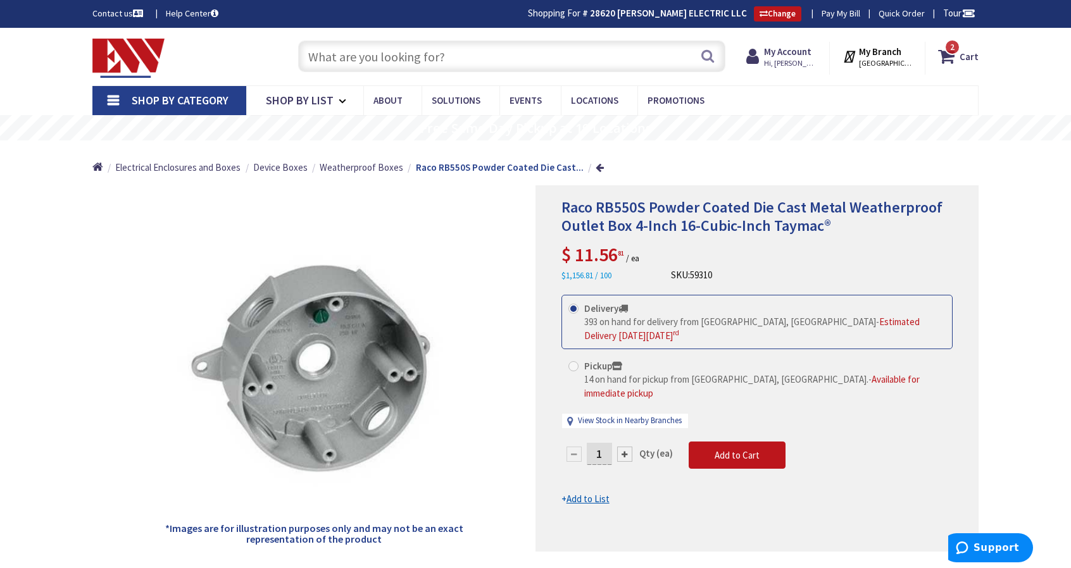
click at [600, 443] on input "1" at bounding box center [599, 454] width 25 height 22
type input "4"
click at [575, 481] on form "This product is Discontinued Delivery 393 on hand for delivery from [GEOGRAPHIC…" at bounding box center [756, 400] width 391 height 211
click at [575, 493] on u "Add to List" at bounding box center [588, 499] width 43 height 12
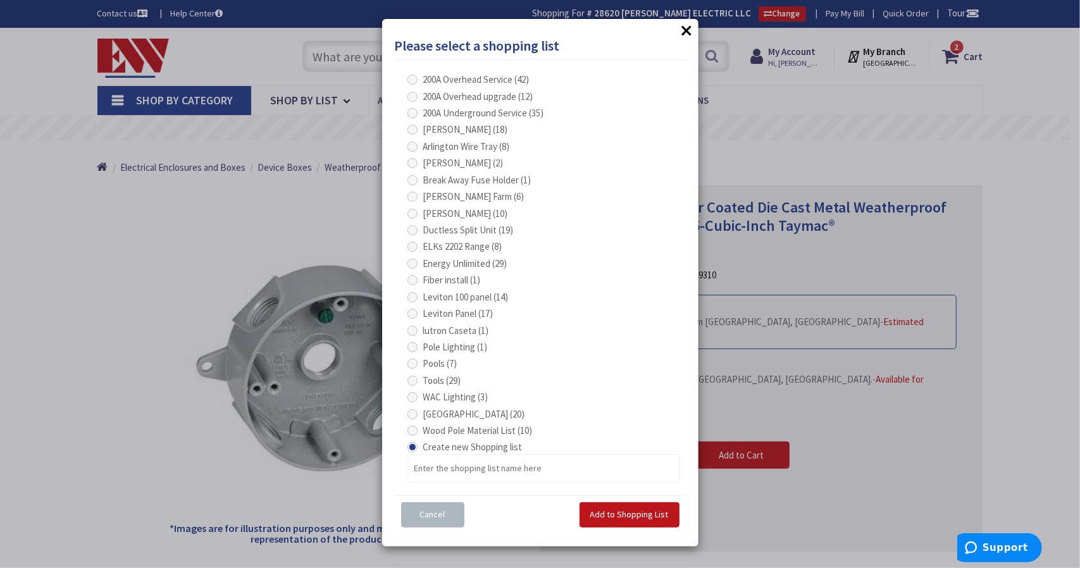
click at [411, 195] on span at bounding box center [413, 197] width 10 height 10
click at [411, 195] on Farm "Cavanna Farm (6)" at bounding box center [415, 196] width 8 height 8
radio Farm "true"
click at [614, 506] on button "Add to Shopping List" at bounding box center [630, 515] width 100 height 25
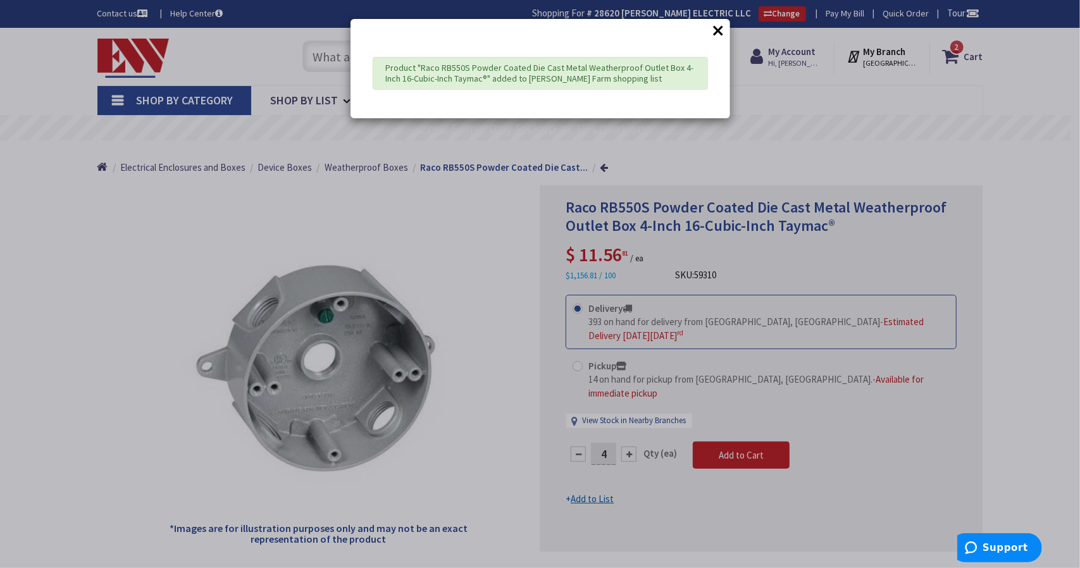
click at [719, 30] on button "×" at bounding box center [719, 30] width 19 height 19
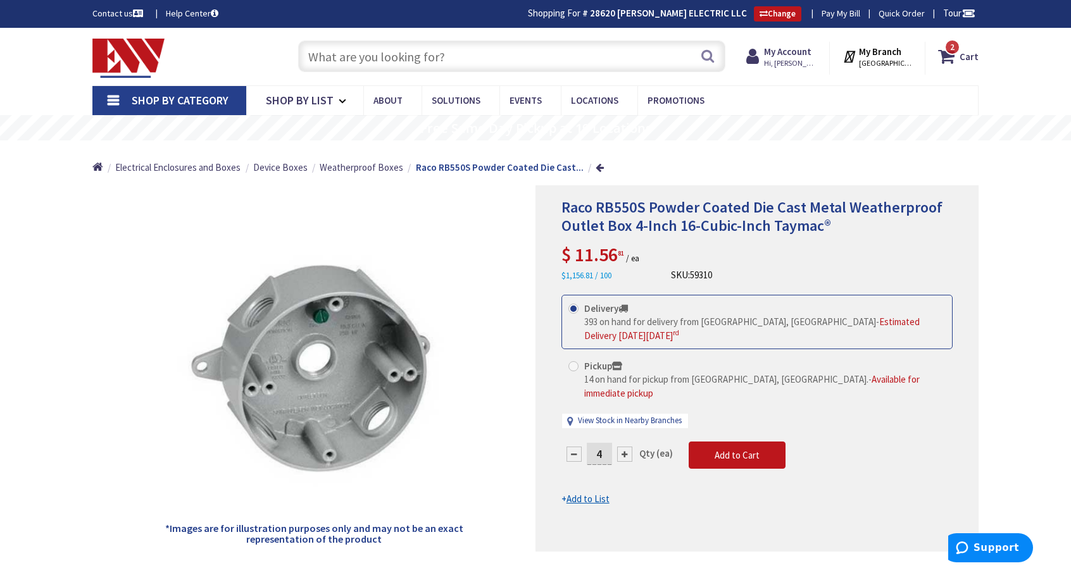
click at [432, 61] on input "text" at bounding box center [511, 57] width 427 height 32
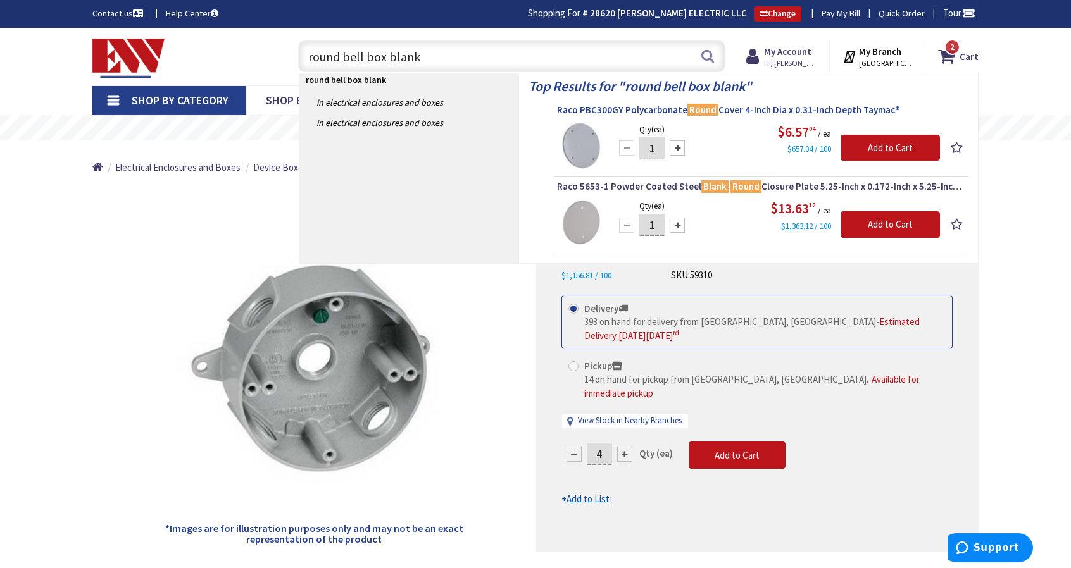
type input "round bell box blank"
click at [632, 108] on span "Raco PBC300GY Polycarbonate Round Cover 4-Inch Dia x 0.31-Inch Depth Taymac®" at bounding box center [761, 110] width 408 height 13
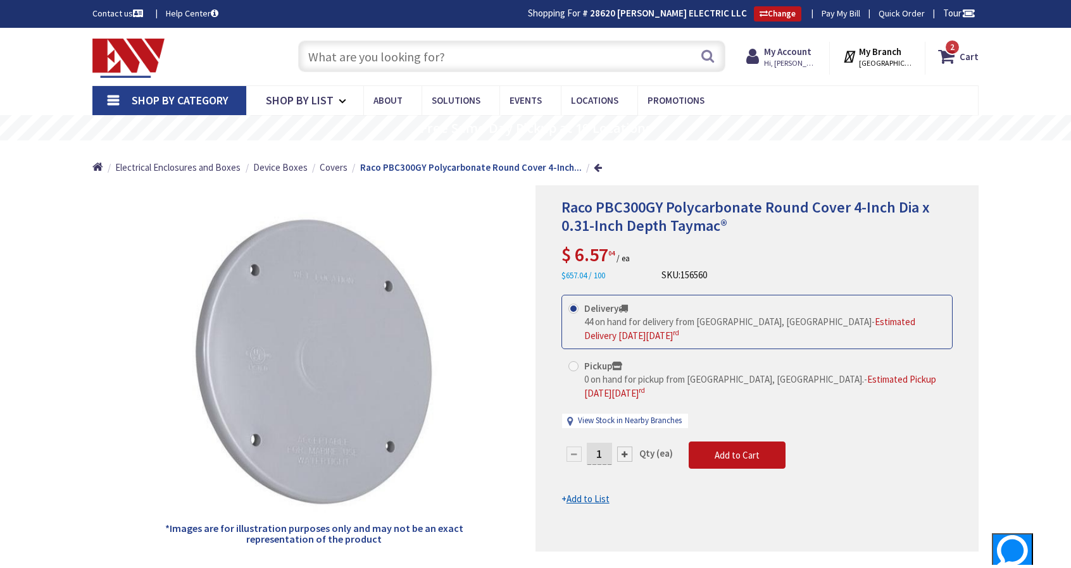
click at [579, 493] on u "Add to List" at bounding box center [588, 499] width 43 height 12
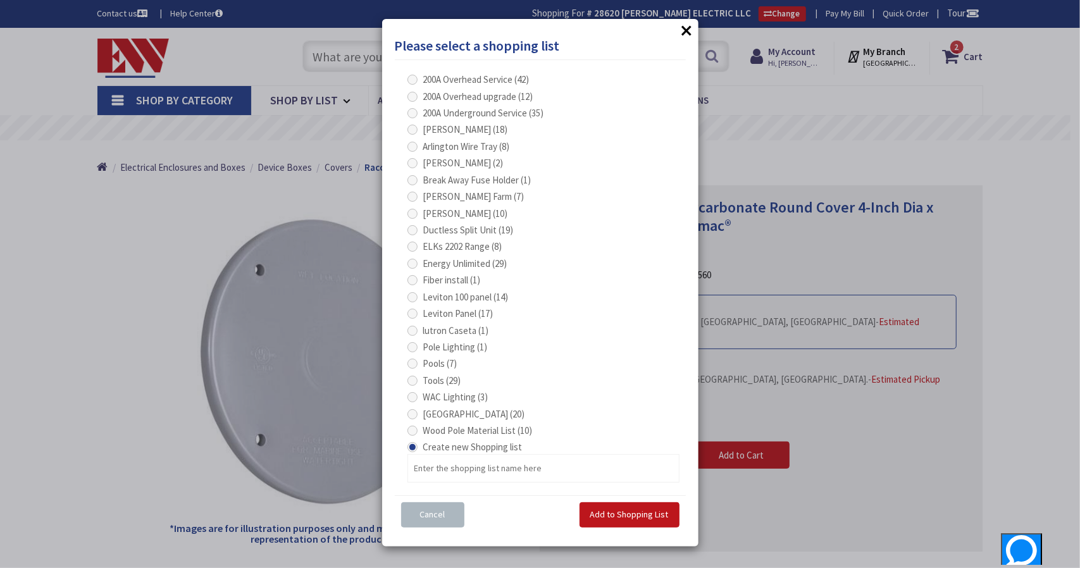
click at [414, 196] on span at bounding box center [413, 197] width 10 height 10
click at [414, 196] on Farm "Cavanna Farm (7)" at bounding box center [415, 196] width 8 height 8
radio Farm "true"
click at [633, 513] on span "Add to Shopping List" at bounding box center [630, 514] width 78 height 11
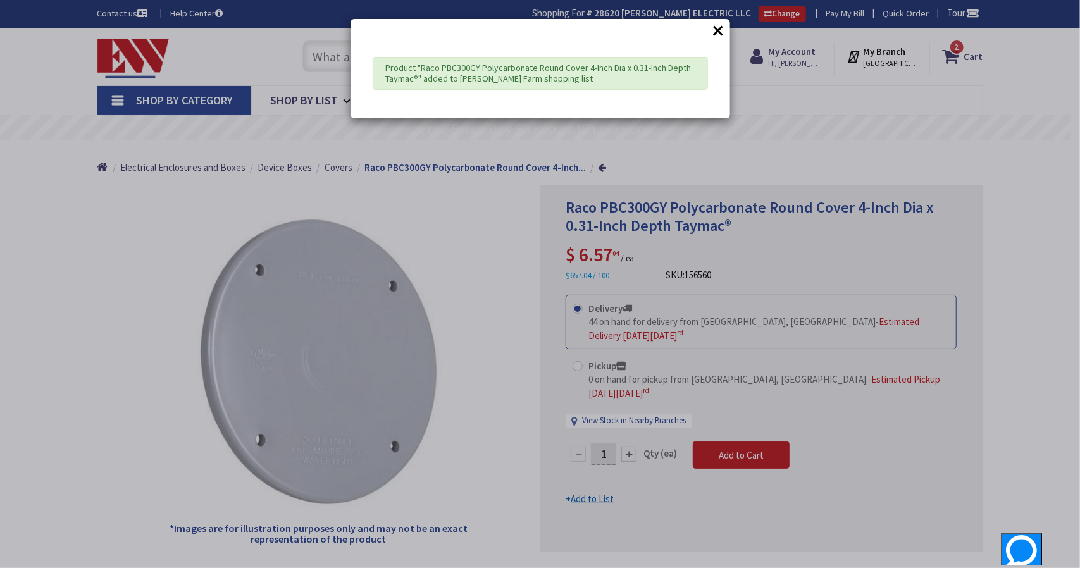
click at [718, 32] on button "×" at bounding box center [719, 30] width 19 height 19
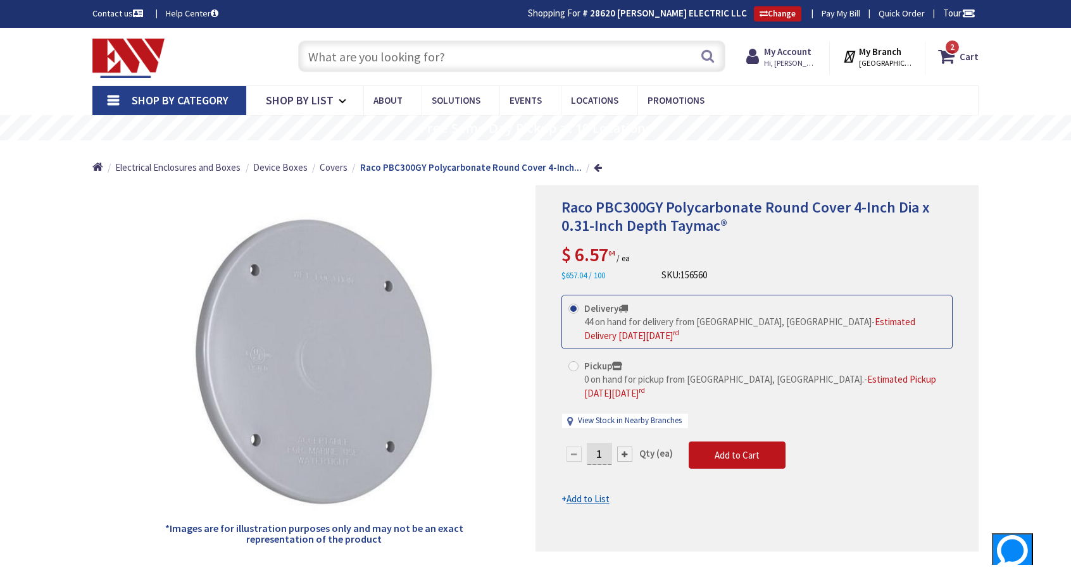
click at [502, 58] on input "text" at bounding box center [511, 57] width 427 height 32
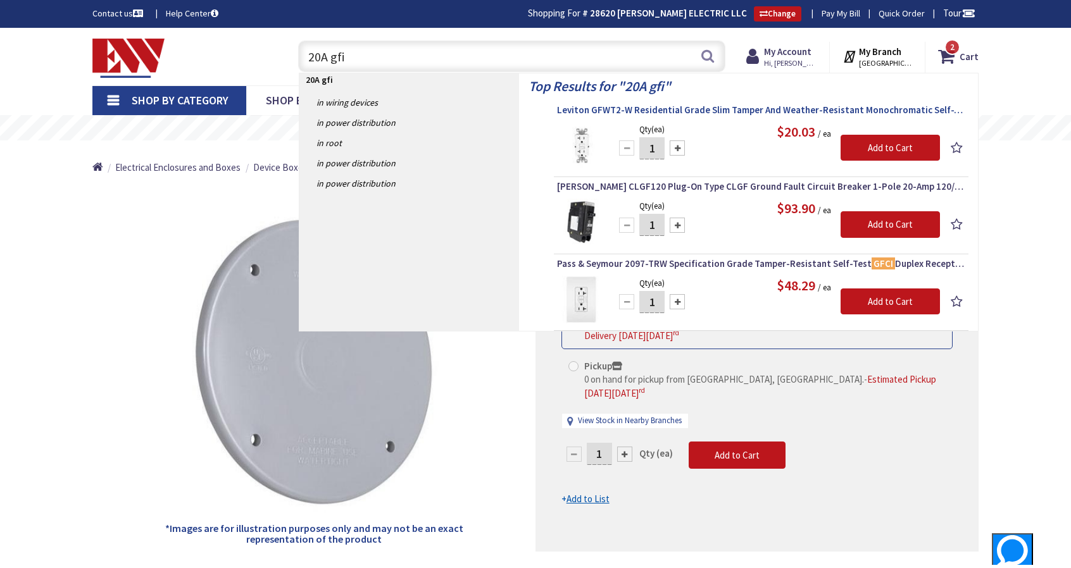
type input "20A gfi"
click at [713, 109] on span "Leviton GFWT2-W Residential Grade Slim Tamper And Weather-Resistant Monochromat…" at bounding box center [761, 110] width 408 height 13
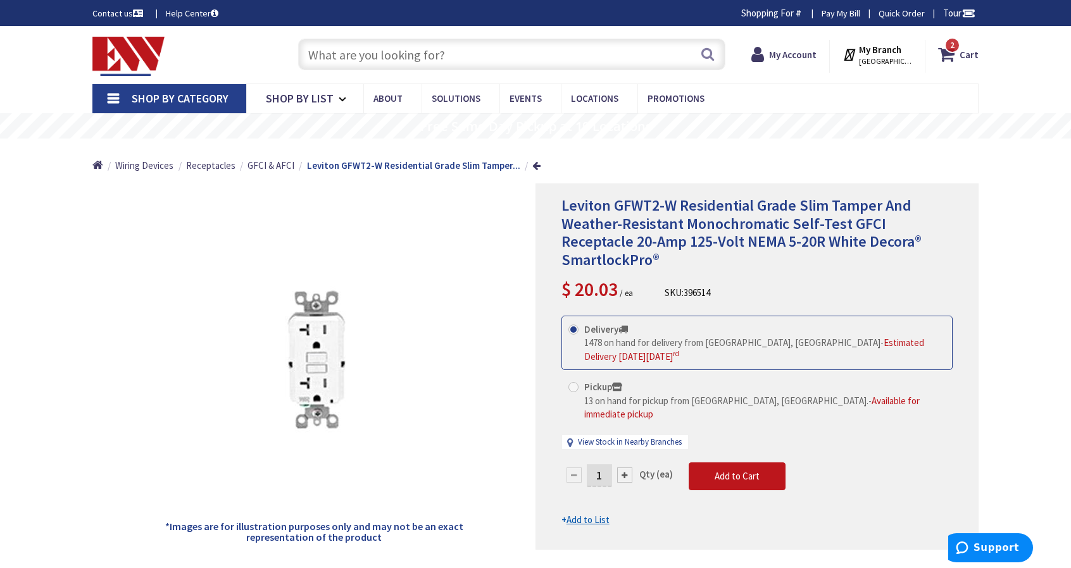
click at [602, 465] on input "1" at bounding box center [599, 476] width 25 height 22
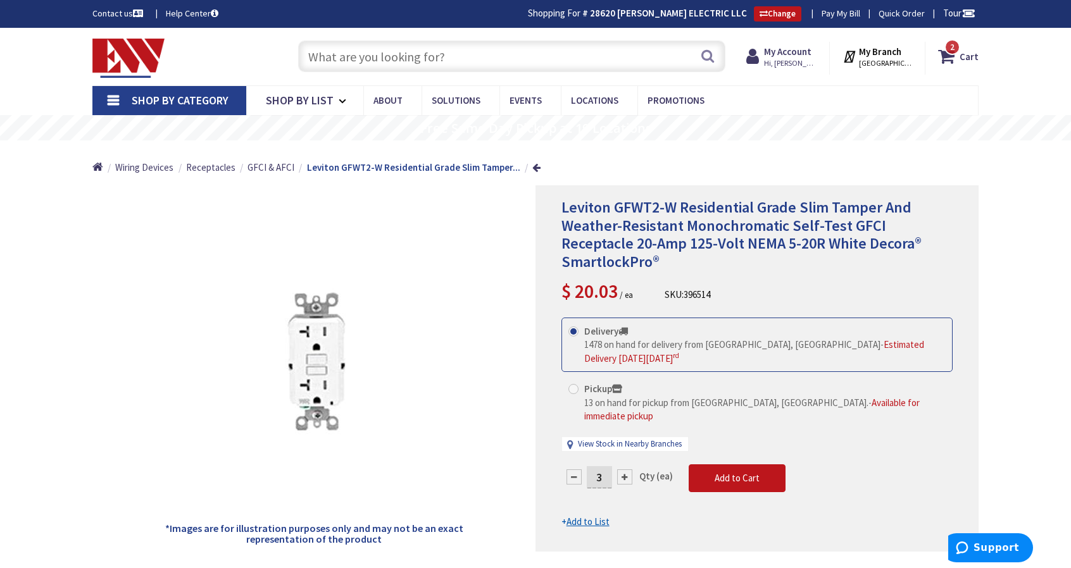
type input "3"
click at [587, 487] on form "This product is Discontinued Delivery 1478 on hand for delivery from Middletown…" at bounding box center [756, 423] width 391 height 211
click at [589, 516] on u "Add to List" at bounding box center [588, 522] width 43 height 12
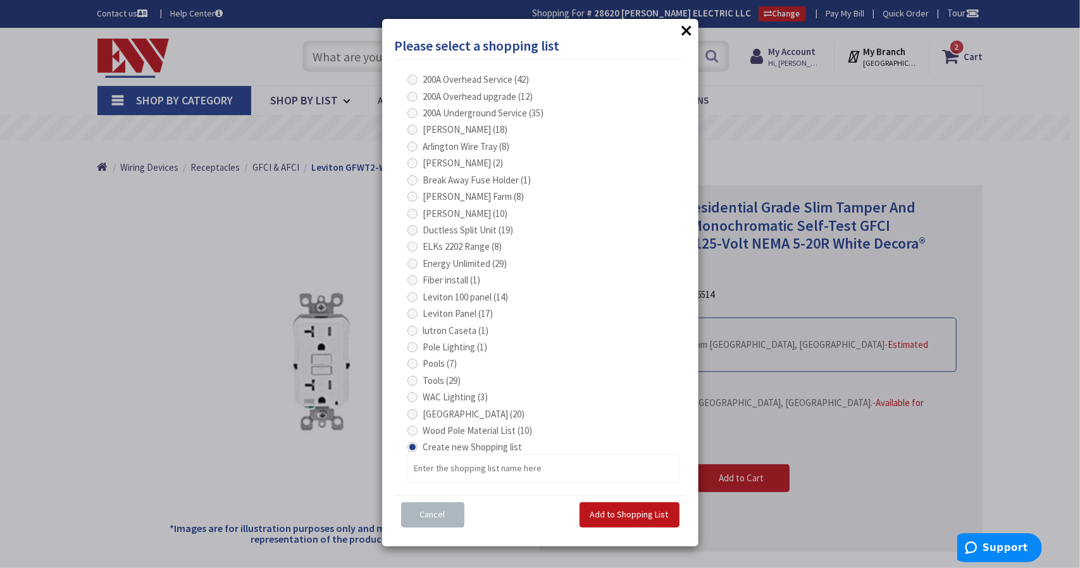
drag, startPoint x: 415, startPoint y: 193, endPoint x: 419, endPoint y: 199, distance: 7.2
click at [415, 194] on span at bounding box center [413, 197] width 10 height 10
click at [415, 194] on Farm "Cavanna Farm (8)" at bounding box center [415, 196] width 8 height 8
radio Farm "true"
click at [617, 511] on span "Add to Shopping List" at bounding box center [630, 514] width 78 height 11
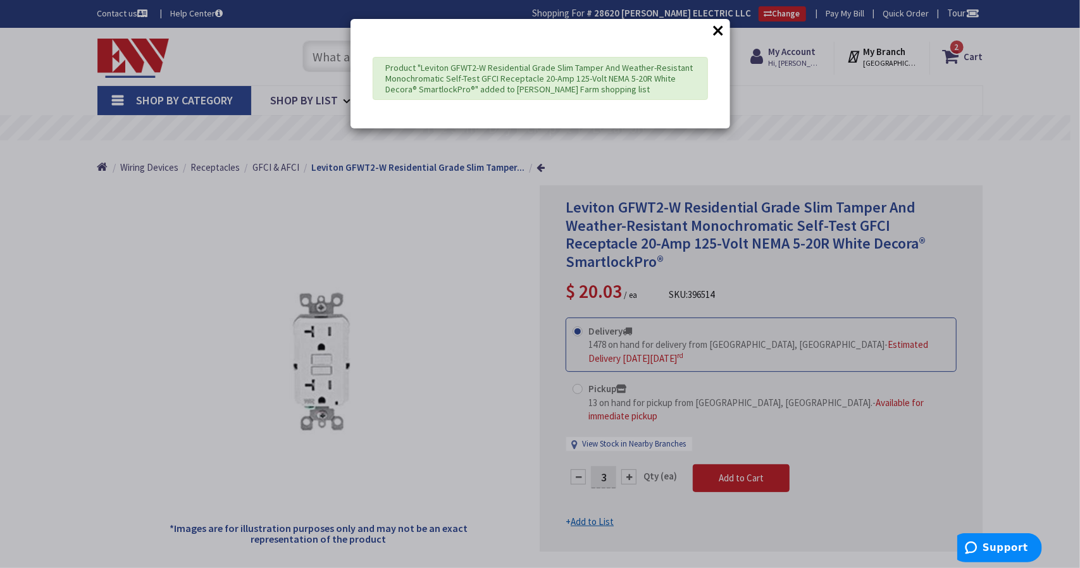
click at [717, 25] on button "×" at bounding box center [719, 30] width 19 height 19
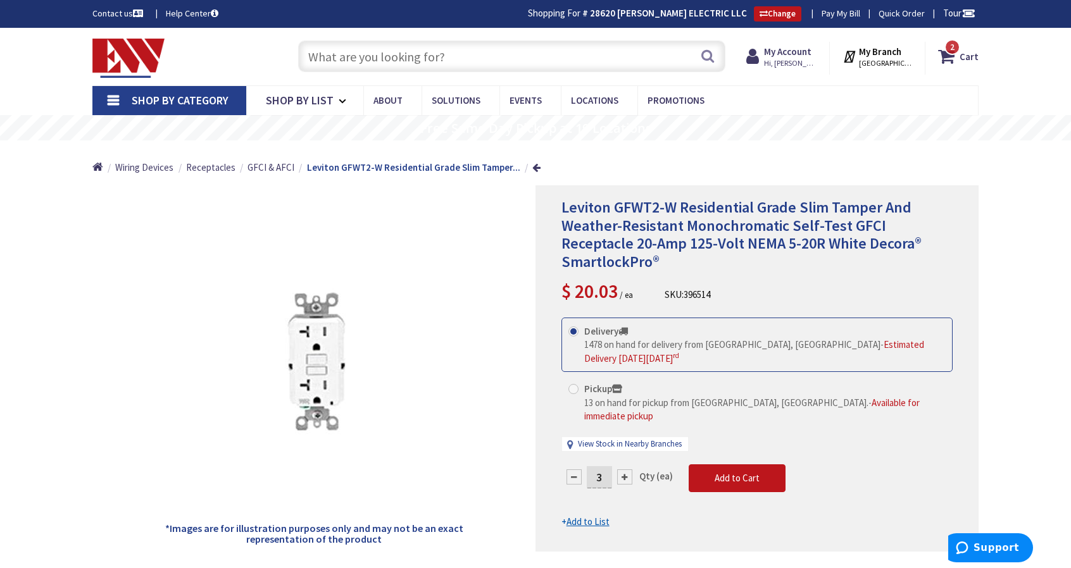
click at [349, 53] on input "text" at bounding box center [511, 57] width 427 height 32
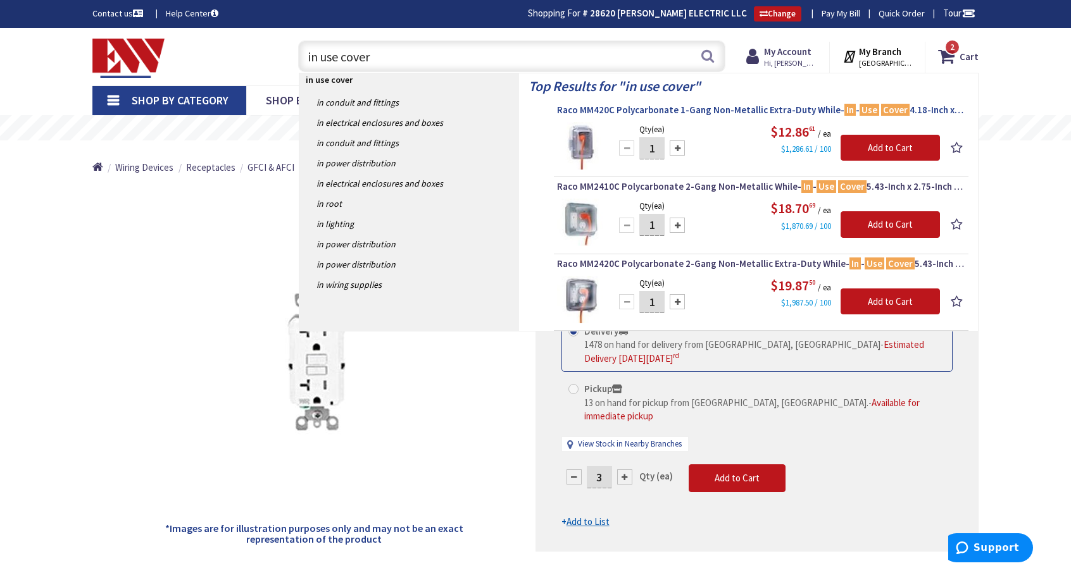
type input "in use cover"
click at [627, 104] on span "Raco MM420C Polycarbonate 1-Gang Non-Metallic Extra-Duty While- In - Use Cover …" at bounding box center [761, 110] width 408 height 13
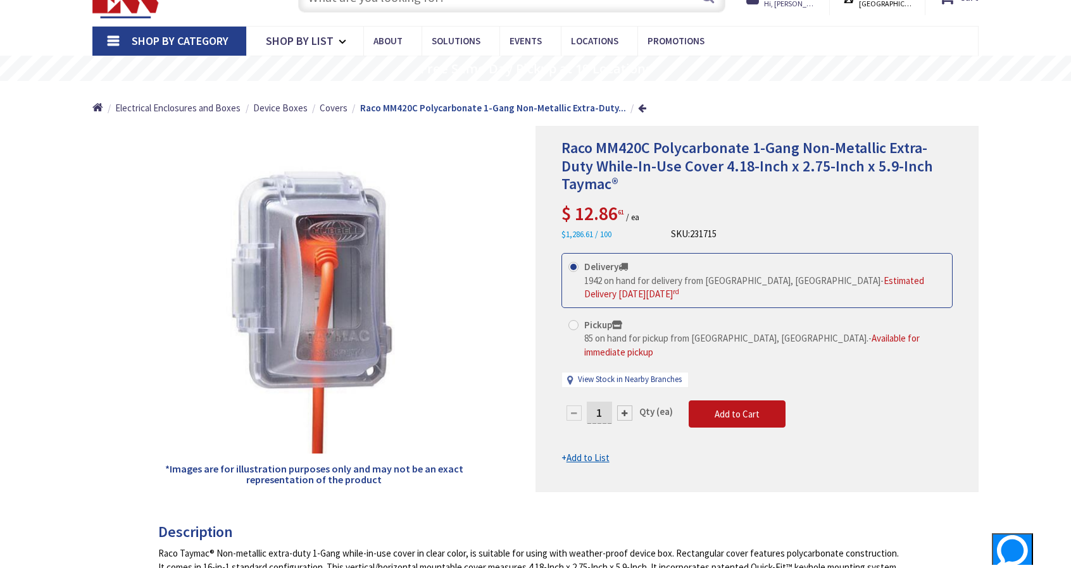
scroll to position [63, 0]
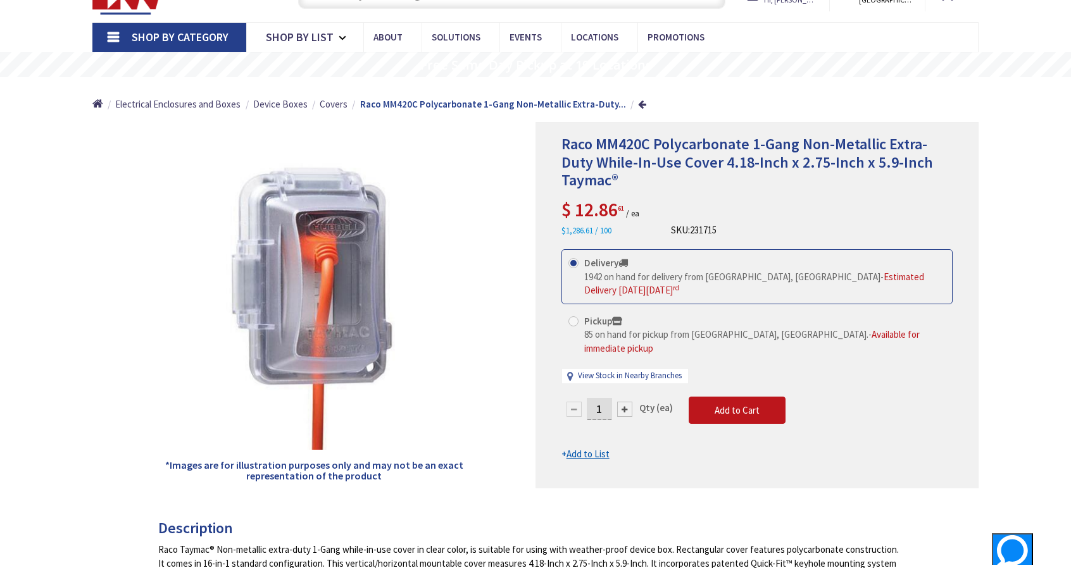
click at [605, 398] on input "1" at bounding box center [599, 409] width 25 height 22
type input "3"
click at [573, 438] on form "This product is Discontinued Delivery 1942 on hand for delivery from Middletown…" at bounding box center [756, 354] width 391 height 211
click at [573, 448] on u "Add to List" at bounding box center [588, 454] width 43 height 12
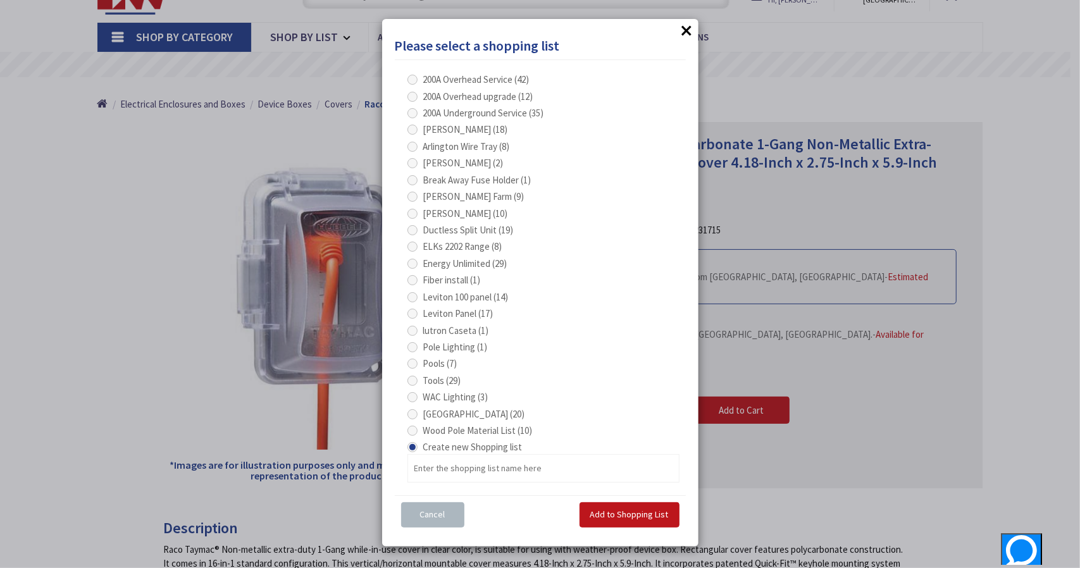
click at [412, 195] on span at bounding box center [413, 197] width 10 height 10
click at [412, 195] on Farm "Cavanna Farm (9)" at bounding box center [415, 196] width 8 height 8
radio Farm "true"
click at [632, 516] on span "Add to Shopping List" at bounding box center [630, 514] width 78 height 11
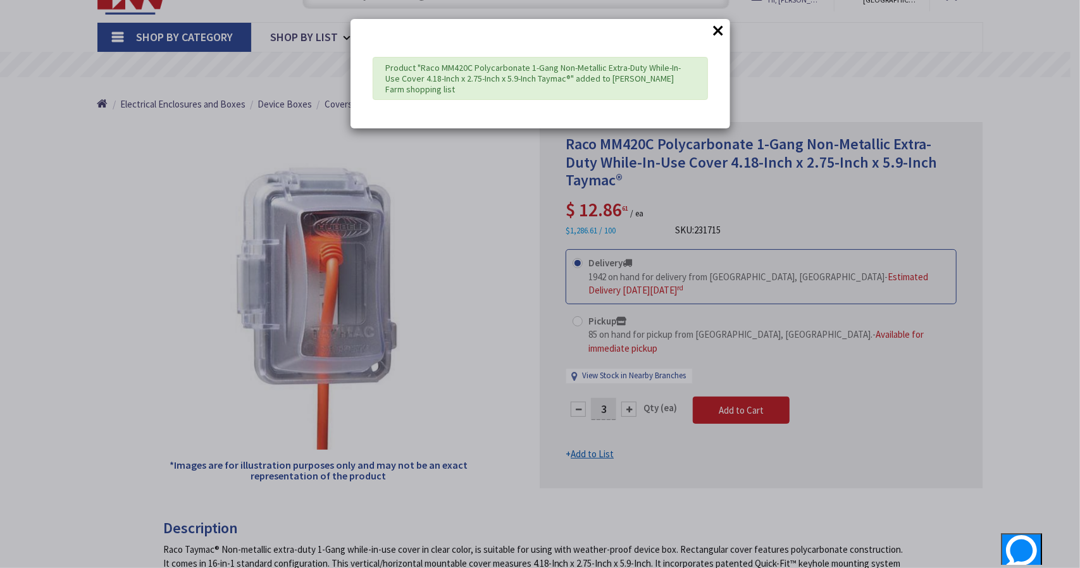
click at [720, 25] on button "×" at bounding box center [719, 30] width 19 height 19
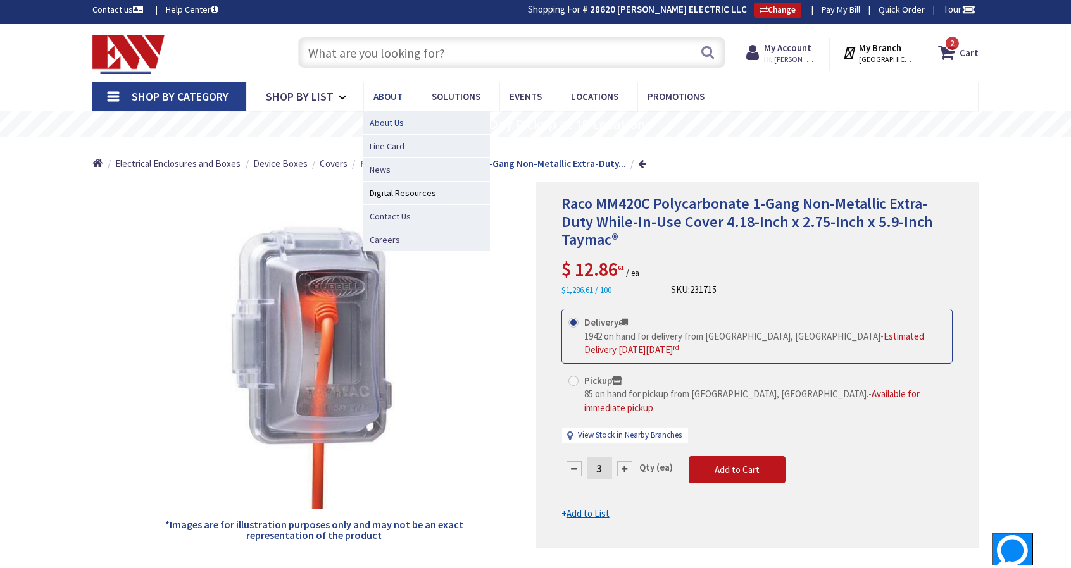
scroll to position [0, 0]
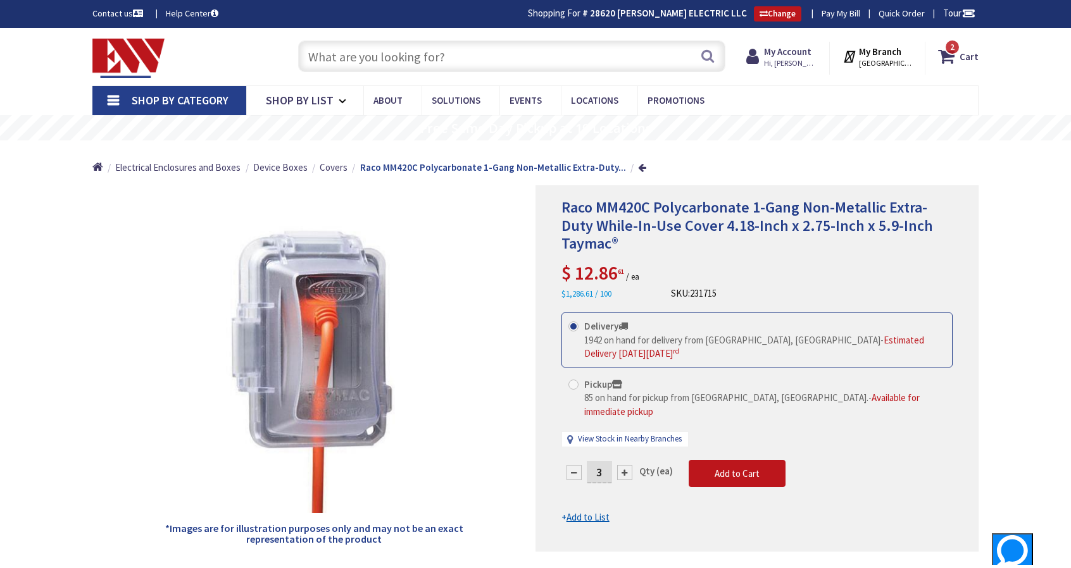
click at [368, 50] on input "text" at bounding box center [511, 57] width 427 height 32
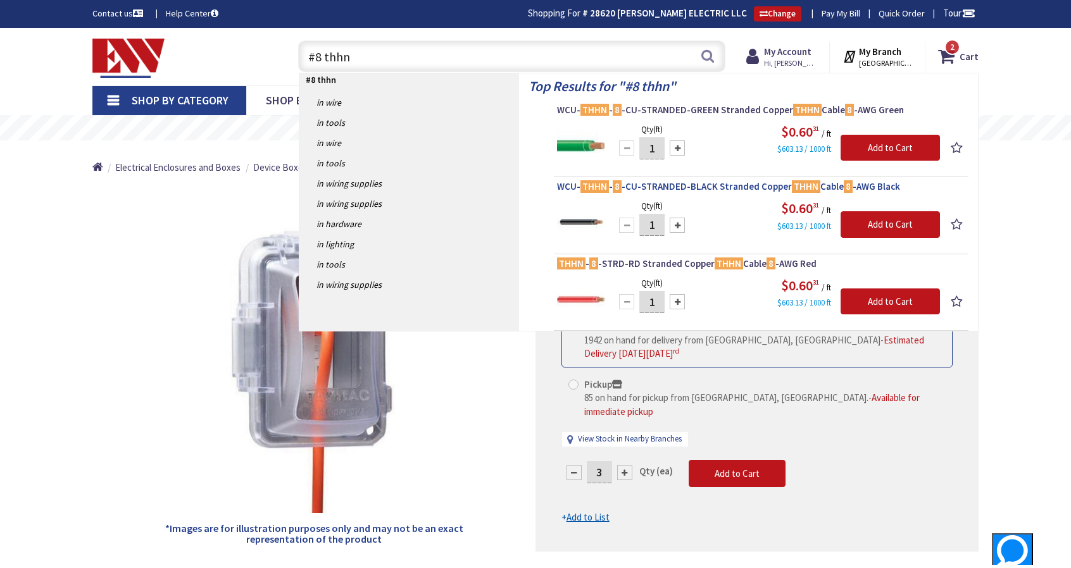
type input "#8 thhn"
click at [656, 188] on span "WCU- THHN - 8 -CU-STRANDED-BLACK Stranded Copper THHN Cable 8 -AWG Black" at bounding box center [761, 186] width 408 height 13
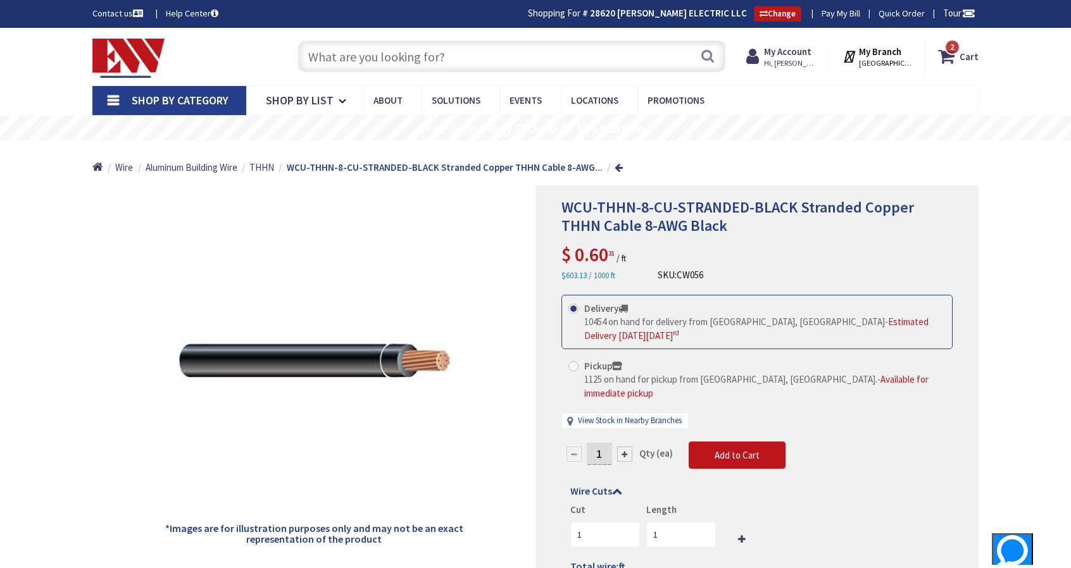
click at [602, 443] on input "1" at bounding box center [599, 454] width 25 height 22
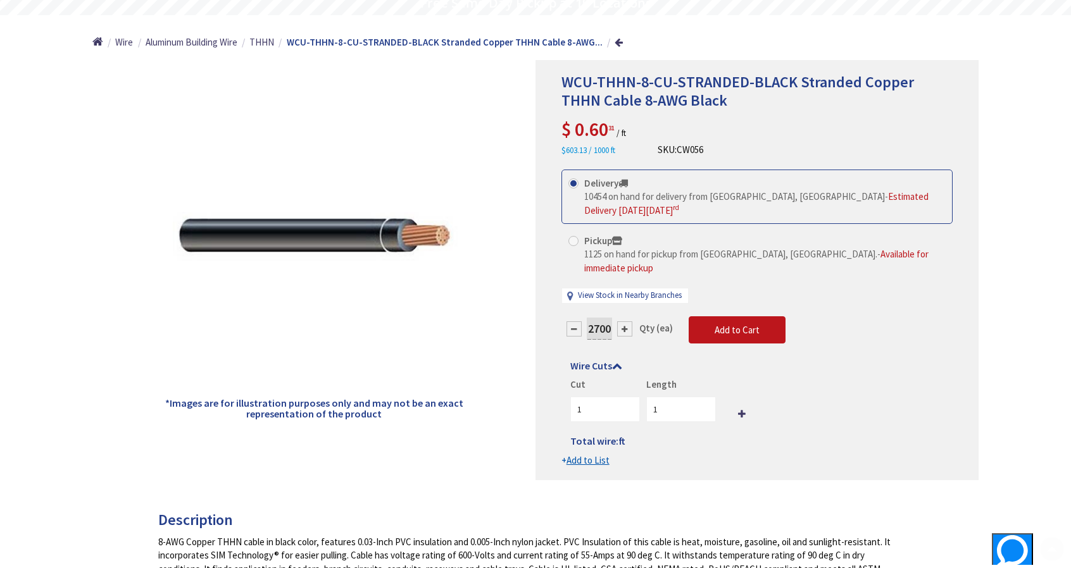
scroll to position [127, 0]
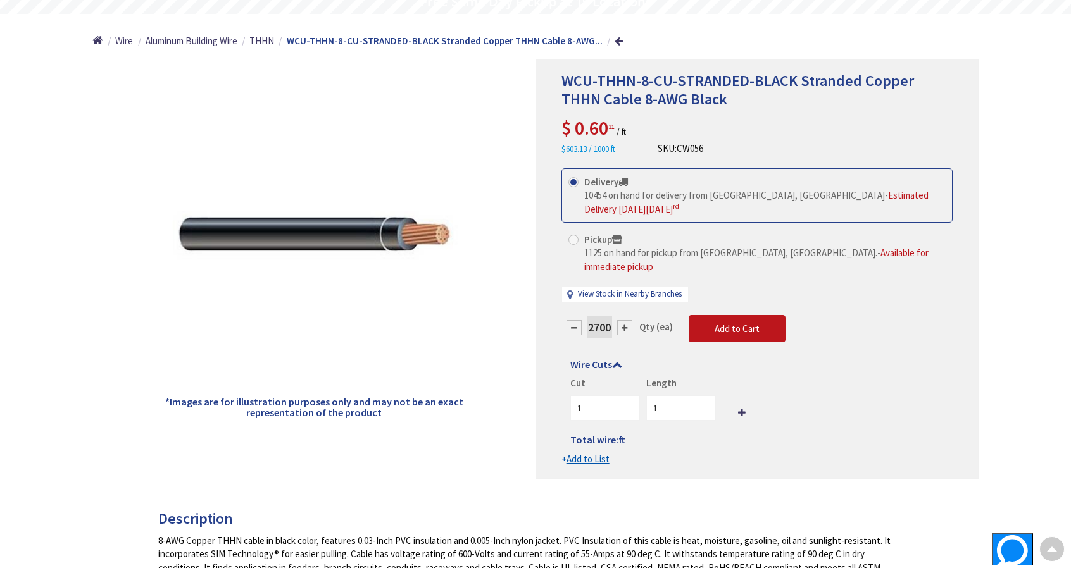
type input "2700"
click at [704, 396] on input "2700" at bounding box center [681, 408] width 70 height 25
click at [581, 456] on u "Add to List" at bounding box center [588, 459] width 43 height 12
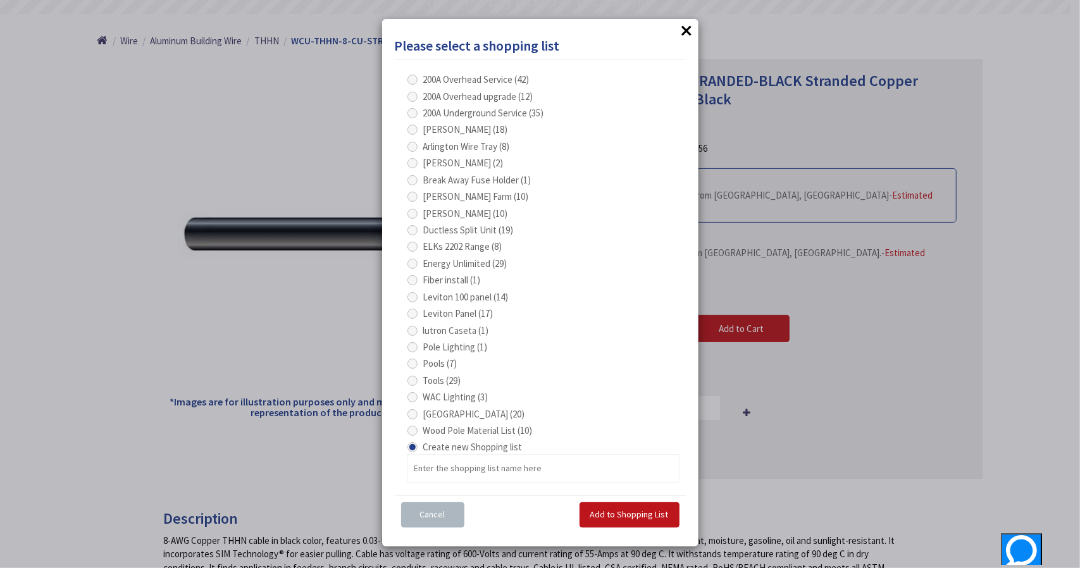
click at [411, 196] on span at bounding box center [413, 197] width 10 height 10
click at [411, 196] on Farm "Cavanna Farm (10)" at bounding box center [415, 196] width 8 height 8
radio Farm "true"
click at [620, 516] on span "Add to Shopping List" at bounding box center [630, 514] width 78 height 11
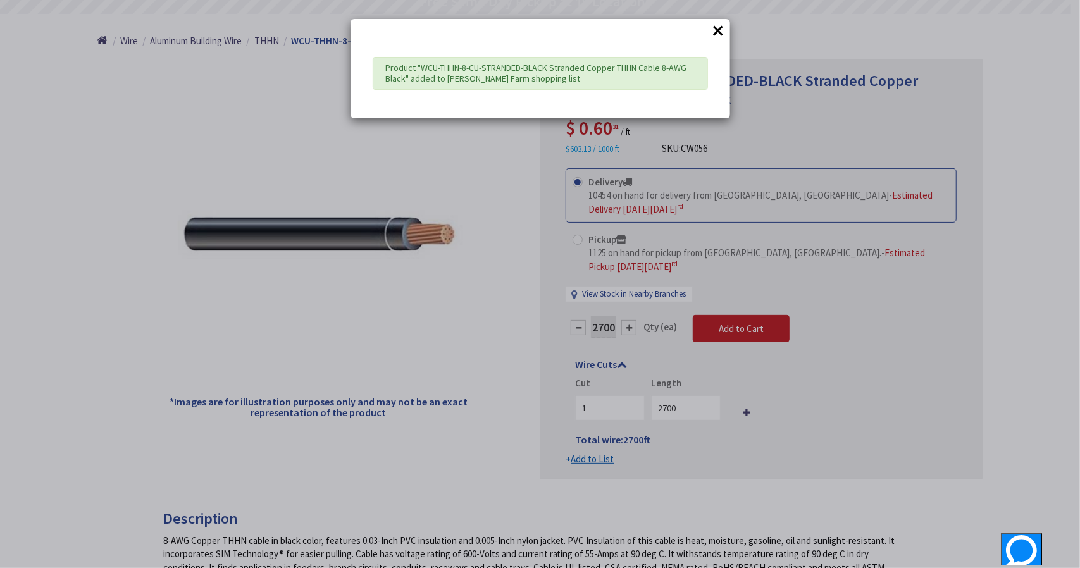
click at [723, 28] on button "×" at bounding box center [719, 30] width 19 height 19
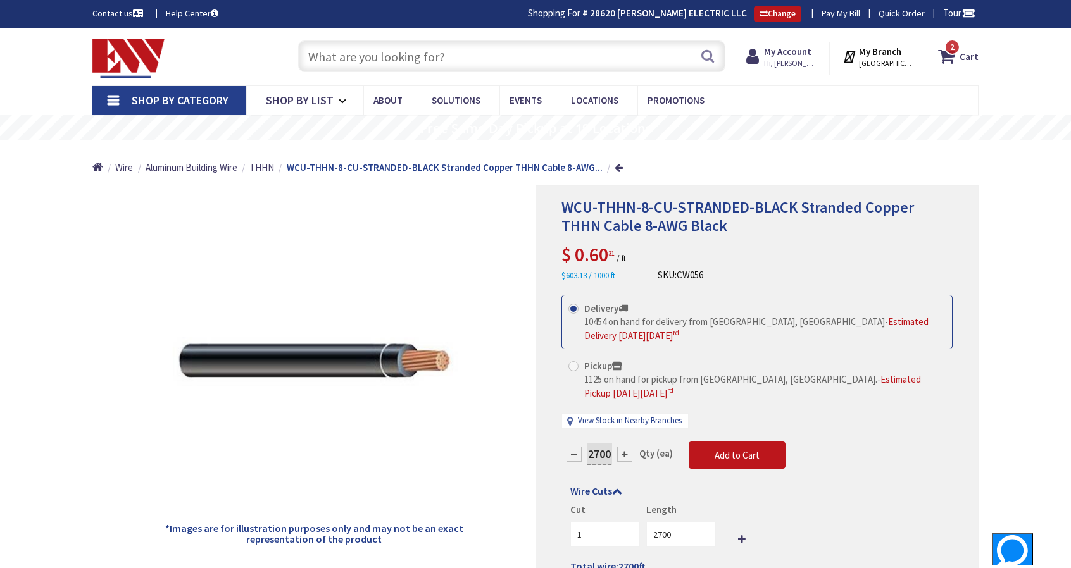
click at [387, 58] on input "text" at bounding box center [511, 57] width 427 height 32
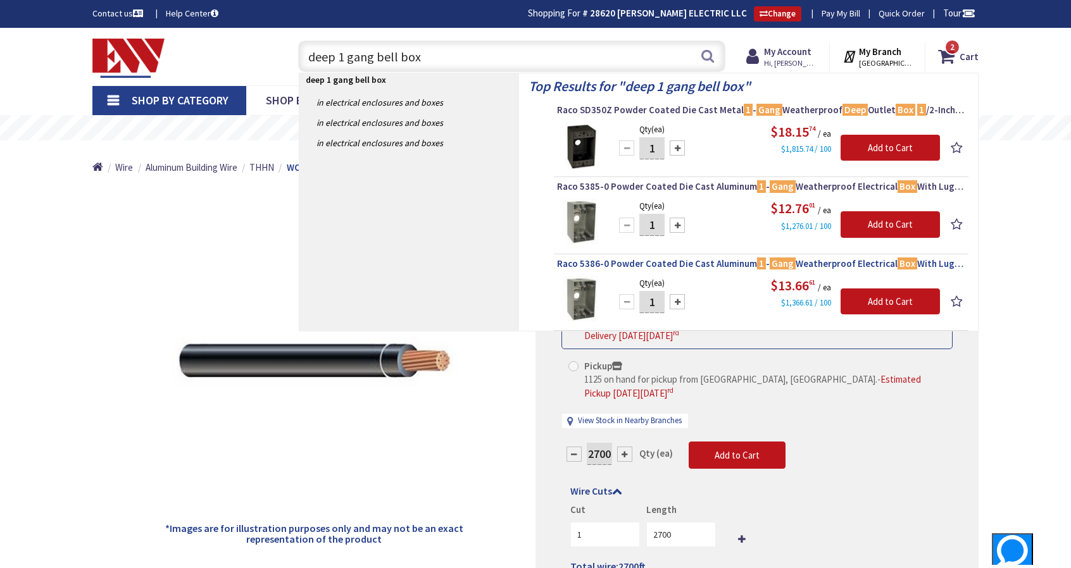
type input "deep 1 gang bell box"
click at [708, 261] on span "Raco 5386-0 Powder Coated Die Cast Aluminum 1 - Gang Weatherproof Electrical Bo…" at bounding box center [761, 264] width 408 height 13
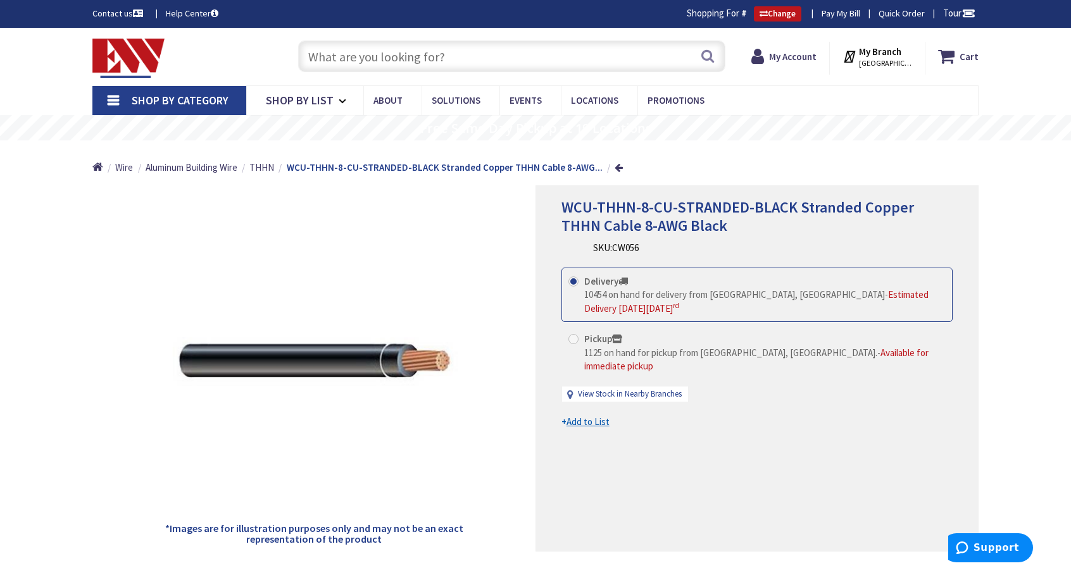
click at [351, 56] on input "text" at bounding box center [511, 57] width 427 height 32
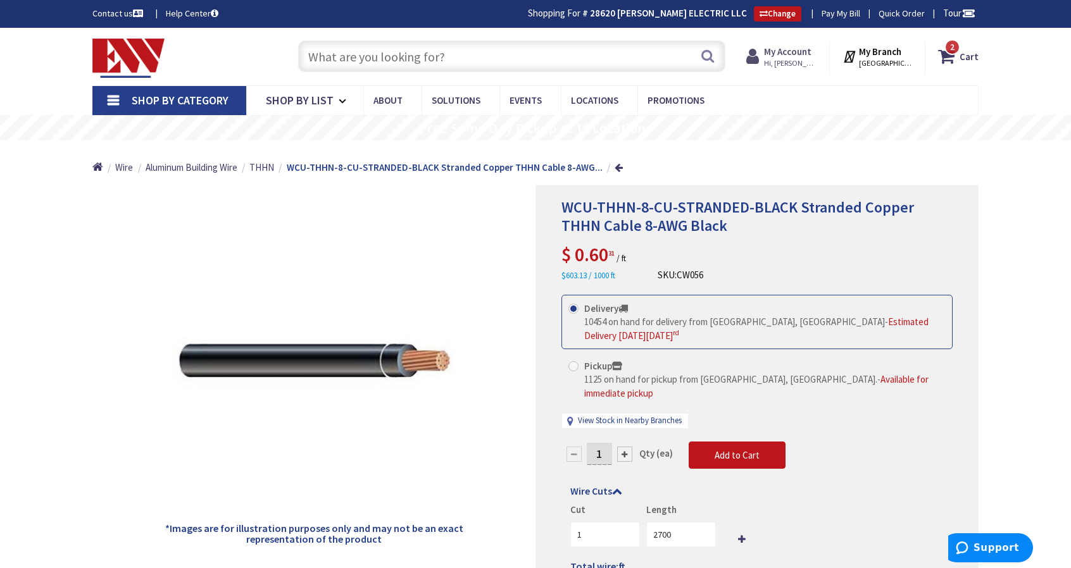
click at [785, 57] on strong "My Account" at bounding box center [787, 52] width 47 height 12
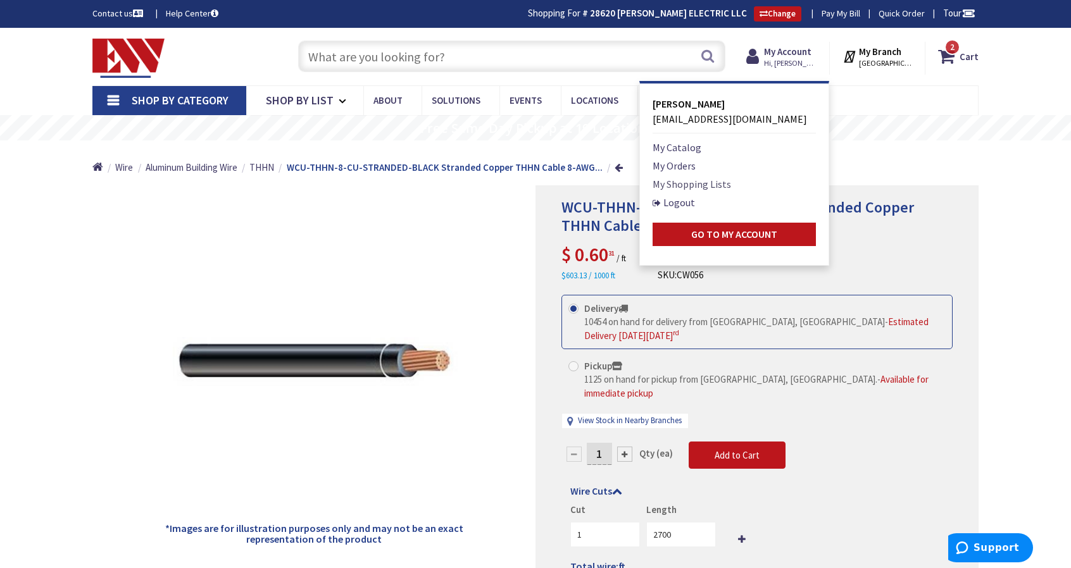
click at [682, 185] on link "My Shopping Lists" at bounding box center [692, 184] width 78 height 15
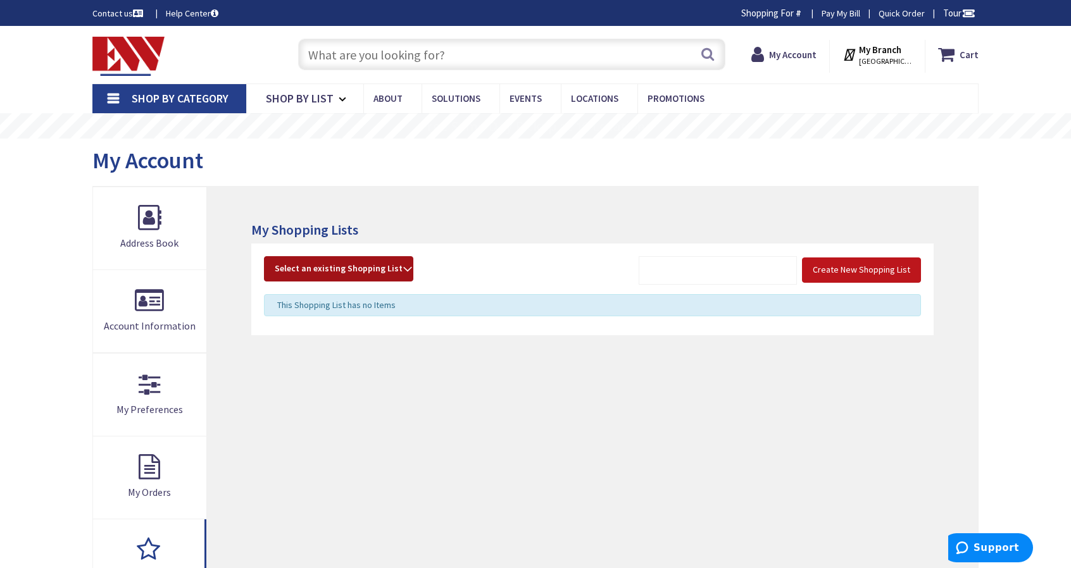
click at [334, 270] on span "Select an existing Shopping List" at bounding box center [339, 268] width 128 height 11
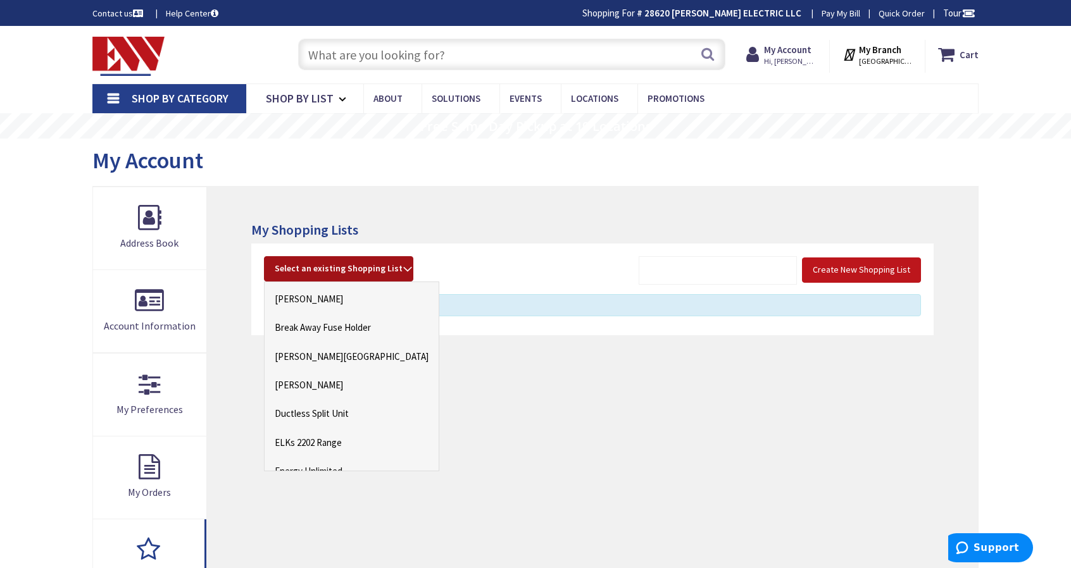
scroll to position [190, 0]
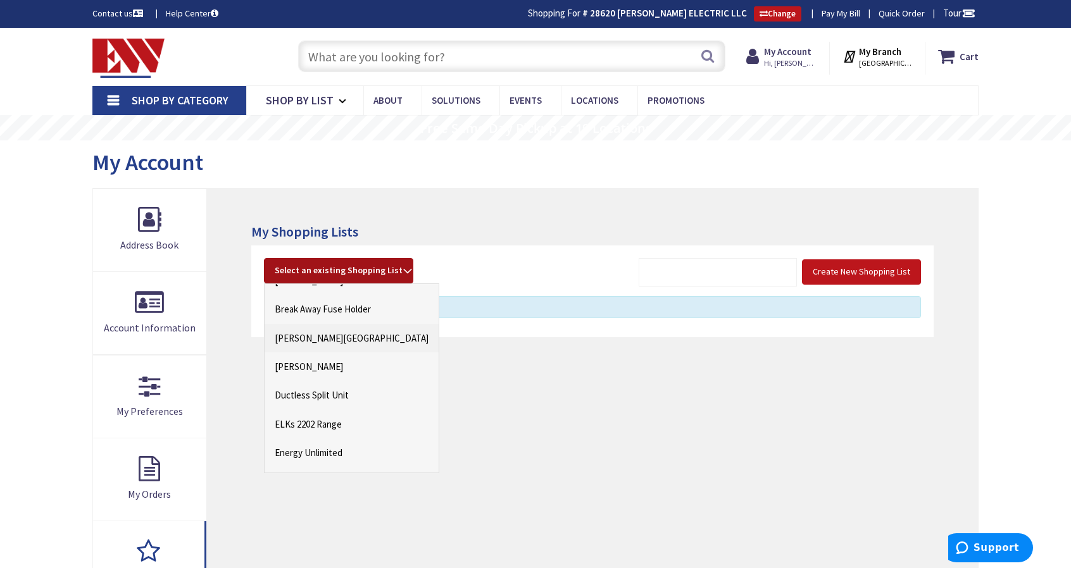
click at [303, 338] on link "Cavanna Farm" at bounding box center [352, 338] width 174 height 28
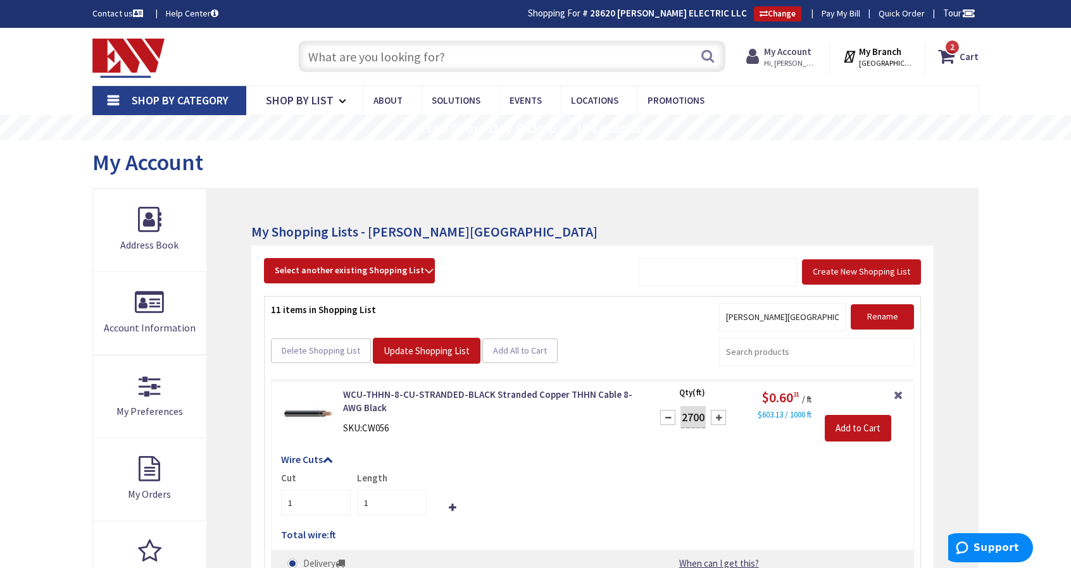
click at [780, 53] on strong "My Account" at bounding box center [787, 52] width 47 height 12
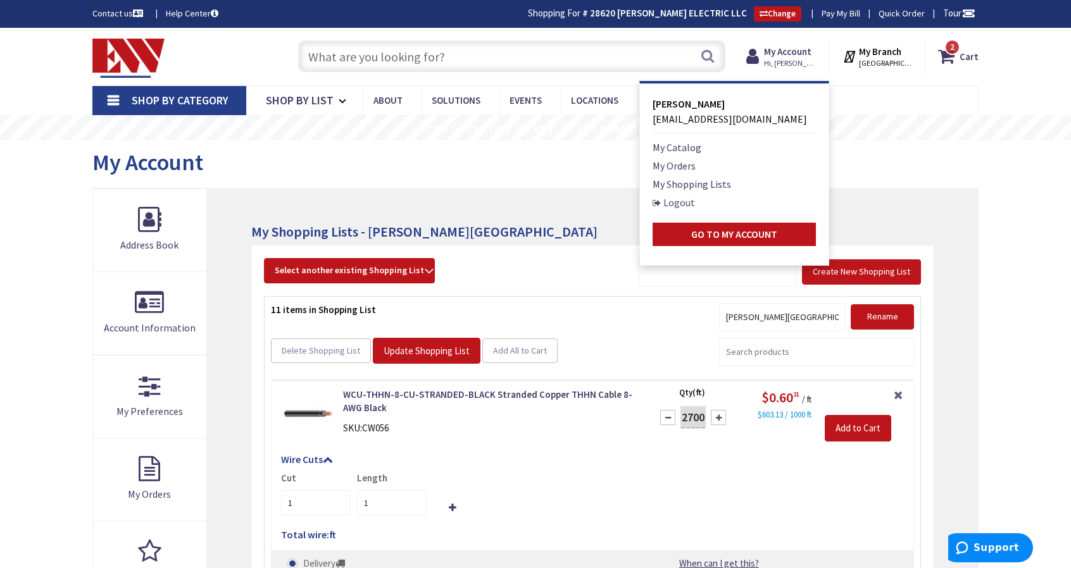
click at [673, 203] on link "Logout" at bounding box center [674, 202] width 42 height 15
